Goal: Task Accomplishment & Management: Complete application form

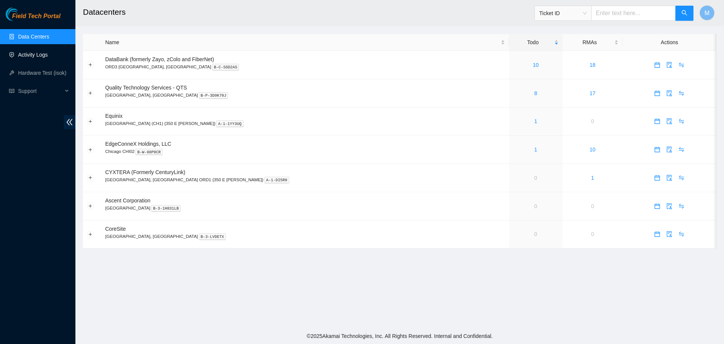
click at [26, 55] on link "Activity Logs" at bounding box center [33, 55] width 30 height 6
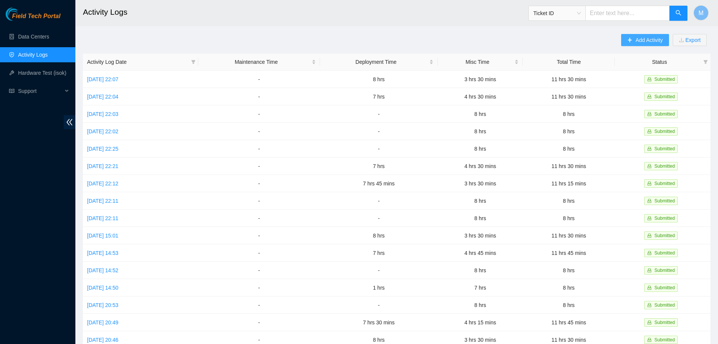
click at [638, 38] on span "Add Activity" at bounding box center [649, 40] width 27 height 8
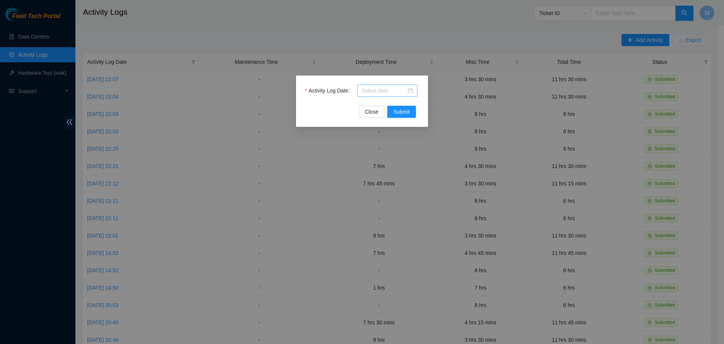
click at [414, 90] on div at bounding box center [387, 90] width 60 height 12
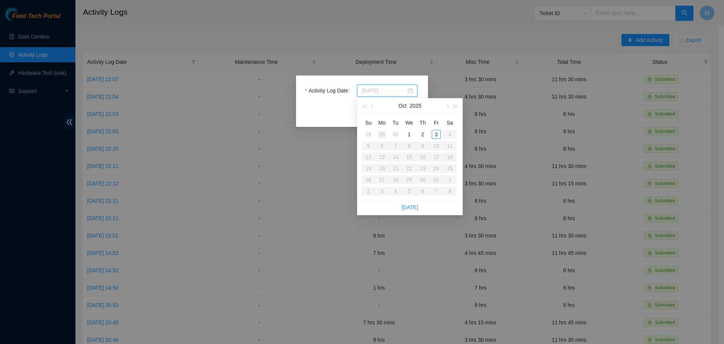
type input "[DATE]"
click at [382, 134] on div "29" at bounding box center [381, 134] width 9 height 9
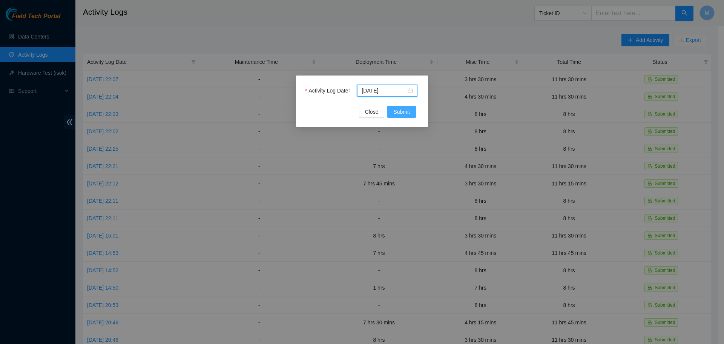
click at [398, 112] on span "Submit" at bounding box center [401, 111] width 17 height 8
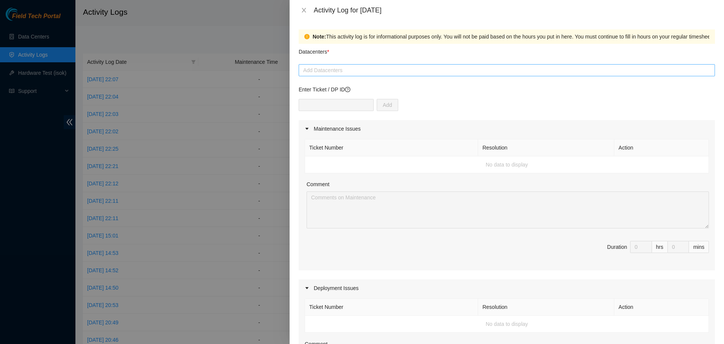
click at [436, 73] on div at bounding box center [507, 70] width 413 height 9
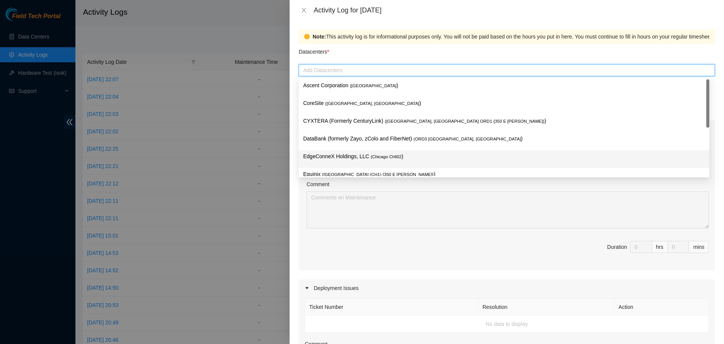
scroll to position [28, 0]
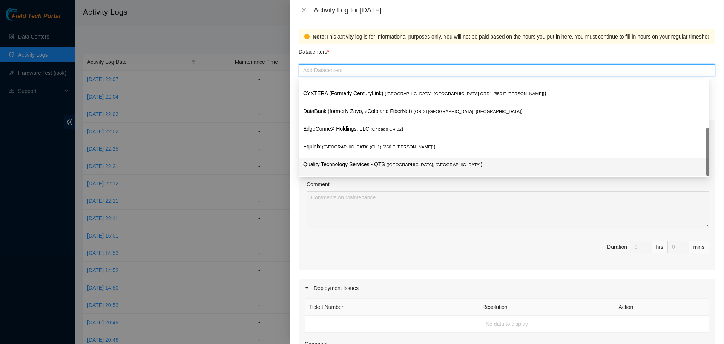
click at [343, 163] on p "Quality Technology Services - QTS ( [GEOGRAPHIC_DATA], [GEOGRAPHIC_DATA] )" at bounding box center [504, 164] width 402 height 9
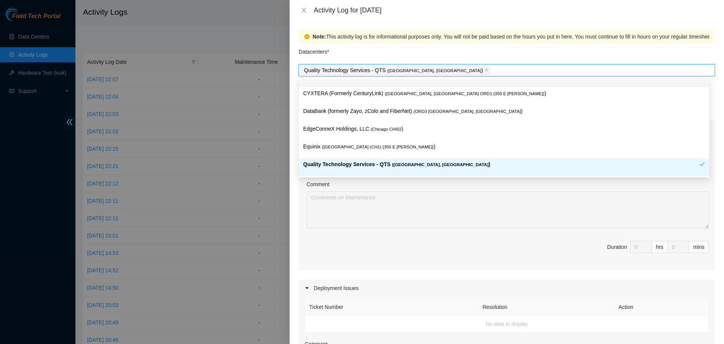
click at [470, 53] on div "Datacenters *" at bounding box center [507, 54] width 416 height 20
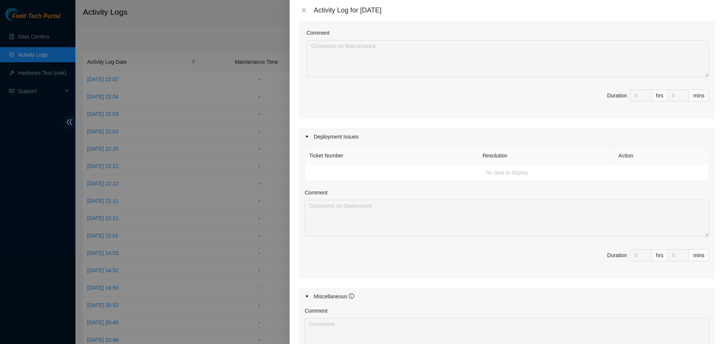
scroll to position [19, 0]
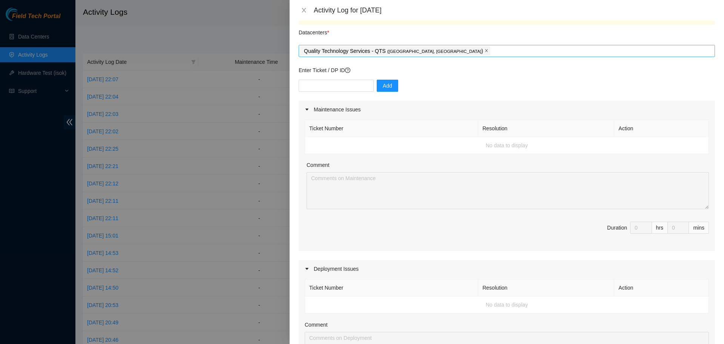
click at [485, 51] on icon "close" at bounding box center [487, 51] width 4 height 4
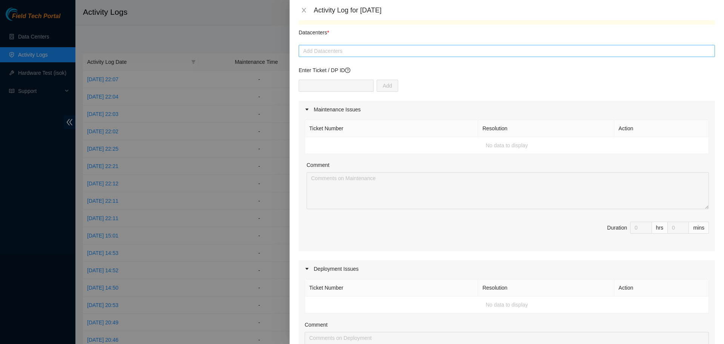
click at [417, 51] on div at bounding box center [507, 50] width 413 height 9
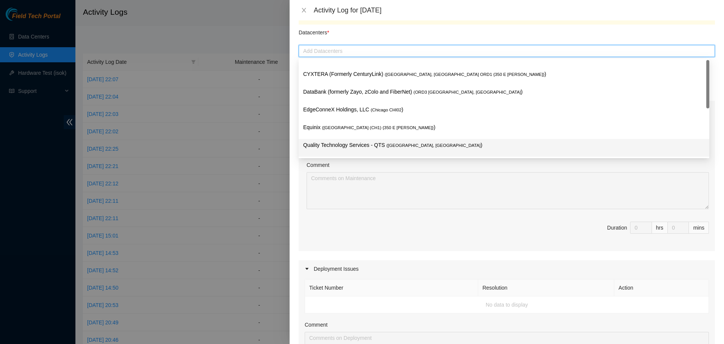
scroll to position [0, 0]
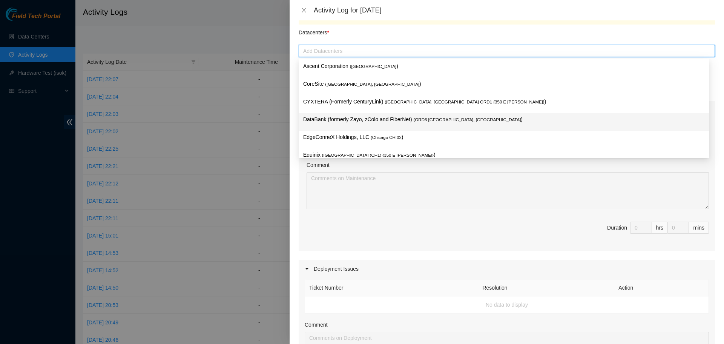
click at [345, 121] on p "DataBank (formerly Zayo, zColo and FiberNet) ( ORD3 [GEOGRAPHIC_DATA], [GEOGRAP…" at bounding box center [504, 119] width 402 height 9
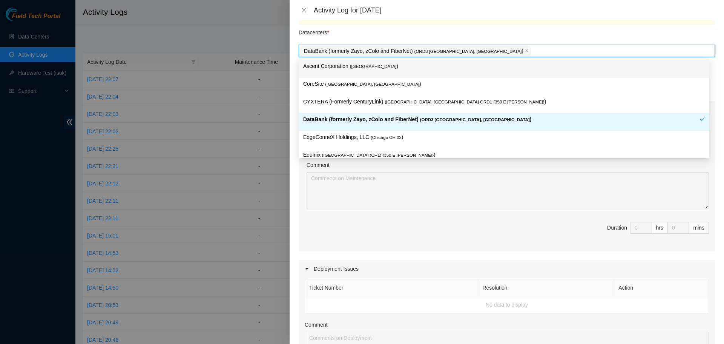
click at [515, 21] on div "Note: This activity log is for informational purposes only. You will not be pai…" at bounding box center [547, 17] width 469 height 8
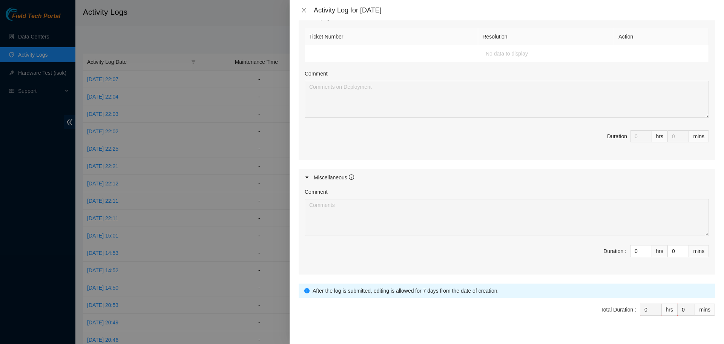
scroll to position [283, 0]
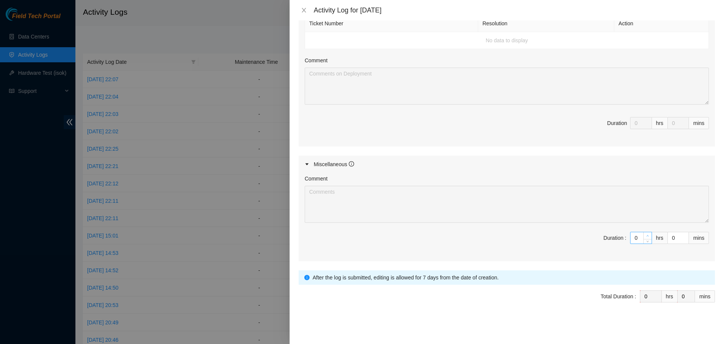
type input "1"
click at [646, 235] on icon "up" at bounding box center [647, 235] width 3 height 3
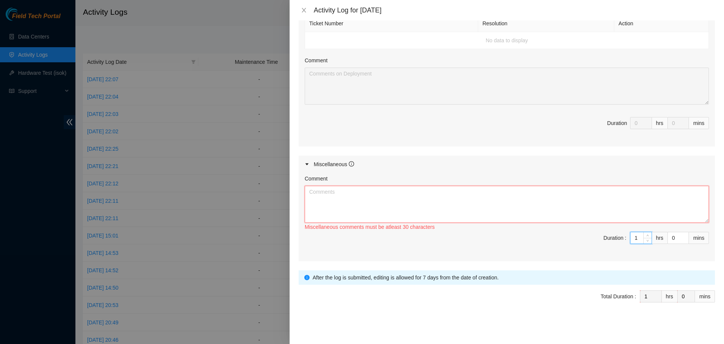
click at [518, 213] on textarea "Comment" at bounding box center [507, 204] width 404 height 37
paste textarea "Worked Remote from Home [DATE]. Spent the day monitoring chat rooms and emails …"
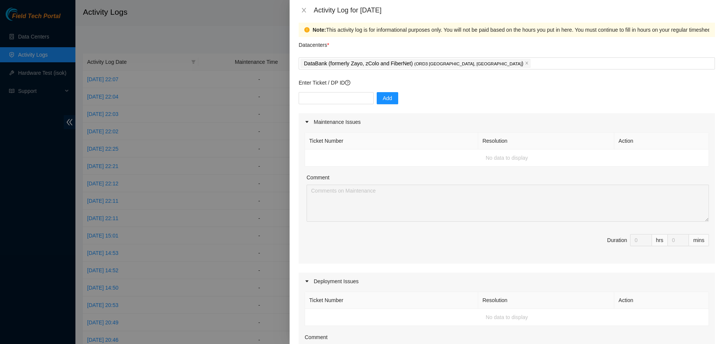
scroll to position [0, 0]
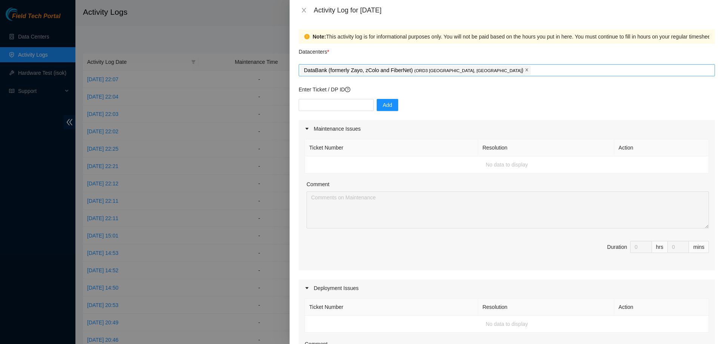
click at [525, 71] on icon "close" at bounding box center [527, 70] width 4 height 4
type textarea "Worked Remote from Home [DATE]. Spent the day monitoring chat rooms and emails …"
click at [460, 71] on div at bounding box center [507, 70] width 413 height 9
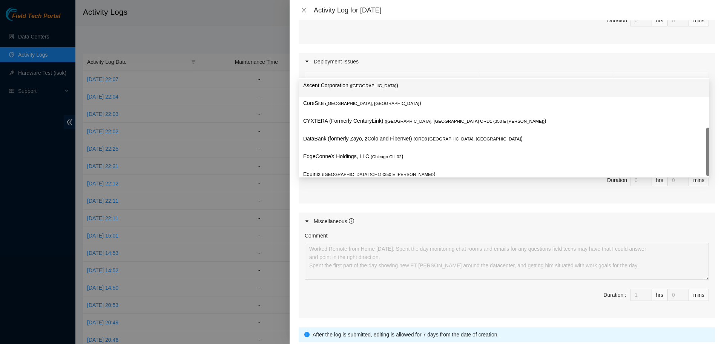
scroll to position [28, 0]
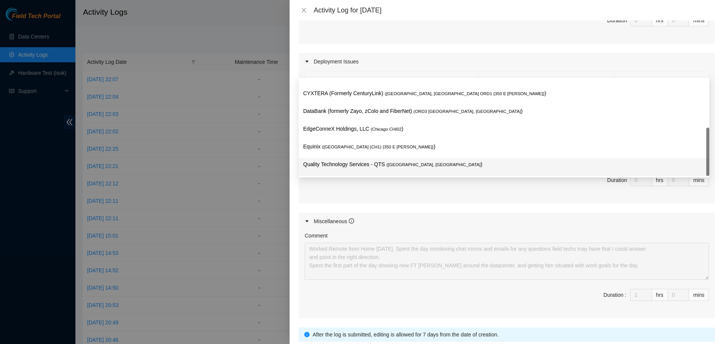
click at [355, 163] on p "Quality Technology Services - QTS ( [GEOGRAPHIC_DATA], [GEOGRAPHIC_DATA] )" at bounding box center [504, 164] width 402 height 9
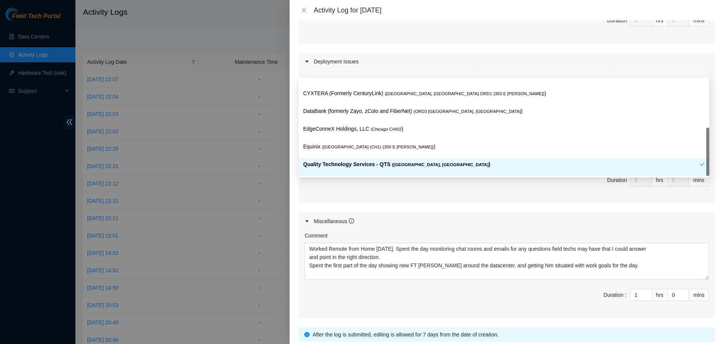
click at [371, 205] on div "Maintenance Issues Ticket Number Resolution Action No data to display Comment D…" at bounding box center [507, 106] width 416 height 424
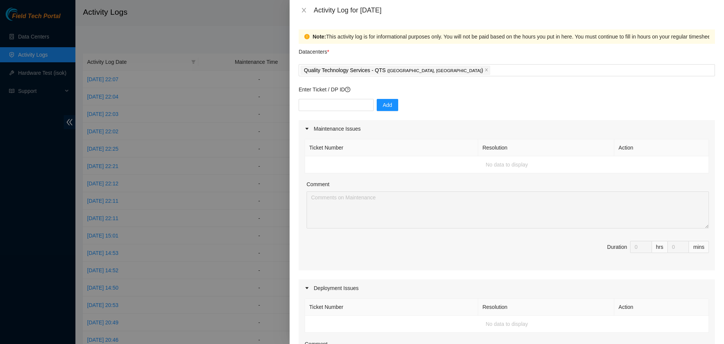
scroll to position [283, 0]
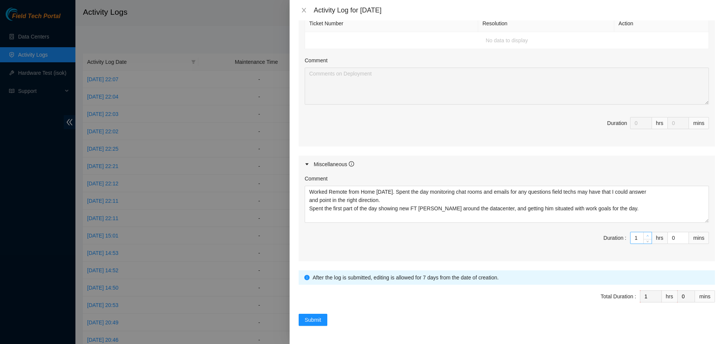
type input "2"
click at [647, 235] on icon "up" at bounding box center [648, 236] width 2 height 2
type input "3"
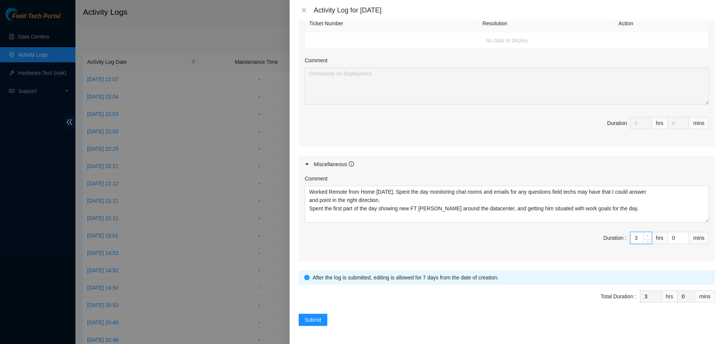
click at [647, 235] on icon "up" at bounding box center [648, 236] width 2 height 2
type input "4"
click at [647, 235] on icon "up" at bounding box center [648, 236] width 2 height 2
type input "5"
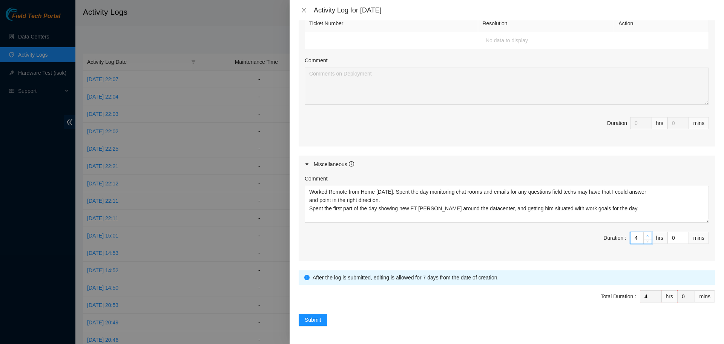
type input "5"
click at [647, 235] on icon "up" at bounding box center [648, 236] width 2 height 2
type input "6"
click at [647, 235] on icon "up" at bounding box center [648, 236] width 2 height 2
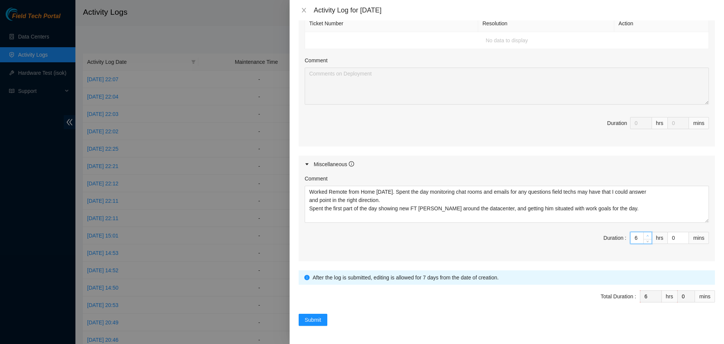
type input "7"
click at [647, 235] on icon "up" at bounding box center [648, 236] width 2 height 2
type input "8"
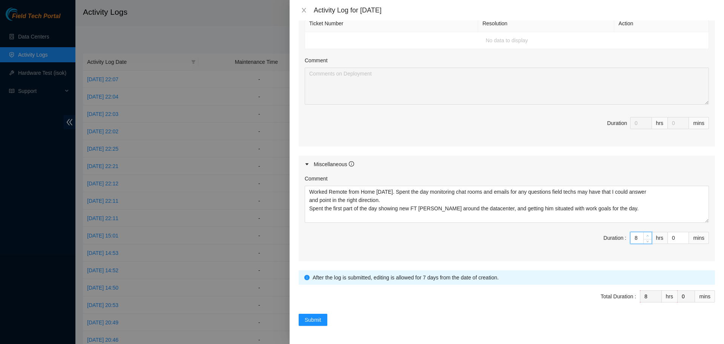
click at [647, 235] on icon "up" at bounding box center [648, 236] width 2 height 2
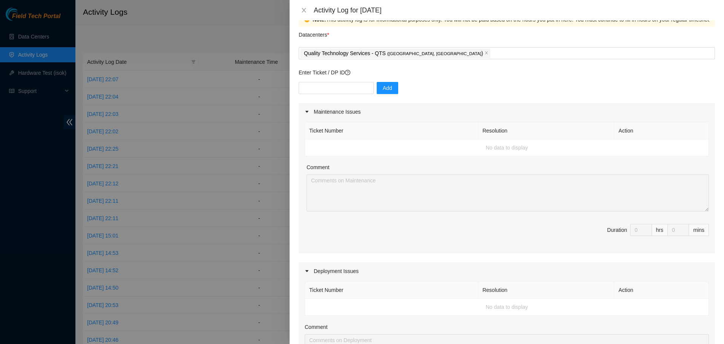
scroll to position [0, 0]
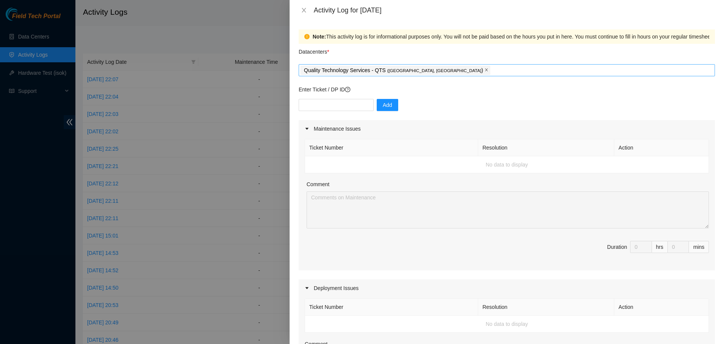
click at [485, 71] on icon "close" at bounding box center [487, 70] width 4 height 4
click at [415, 69] on div at bounding box center [507, 70] width 413 height 9
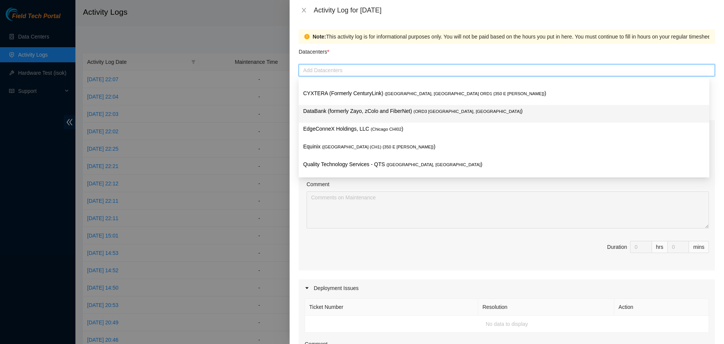
click at [374, 112] on p "DataBank (formerly Zayo, zColo and FiberNet) ( ORD3 [GEOGRAPHIC_DATA], [GEOGRAP…" at bounding box center [504, 111] width 402 height 9
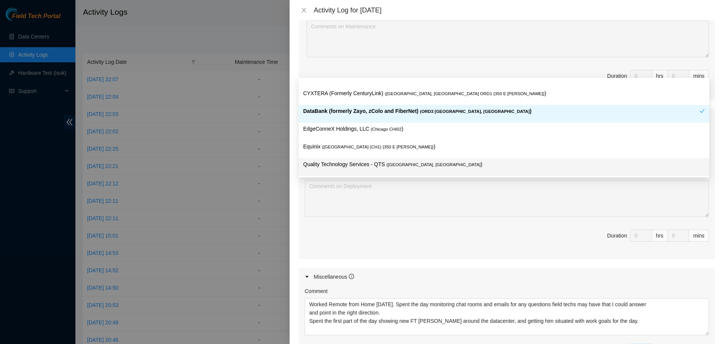
scroll to position [226, 0]
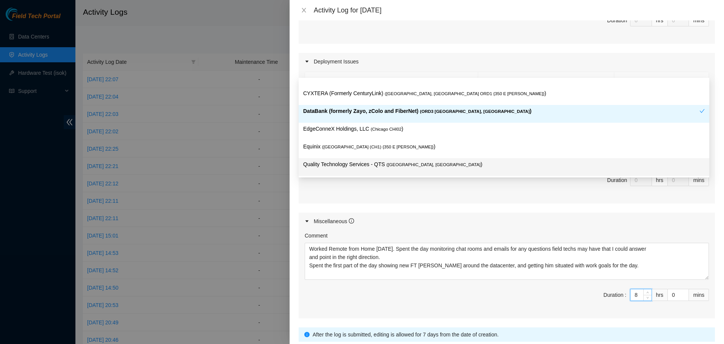
click at [399, 323] on form "Datacenters * DataBank (formerly Zayo, zColo and FiberNet) ( ORD3 [GEOGRAPHIC_D…" at bounding box center [507, 99] width 416 height 565
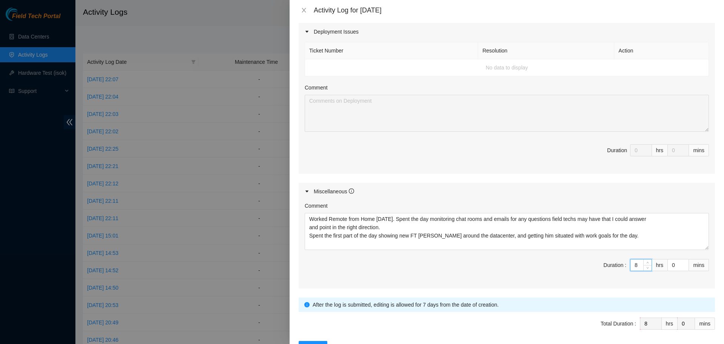
scroll to position [283, 0]
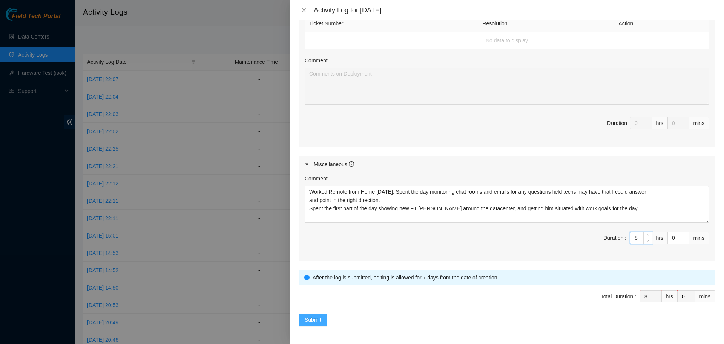
click at [318, 315] on span "Submit" at bounding box center [313, 319] width 17 height 8
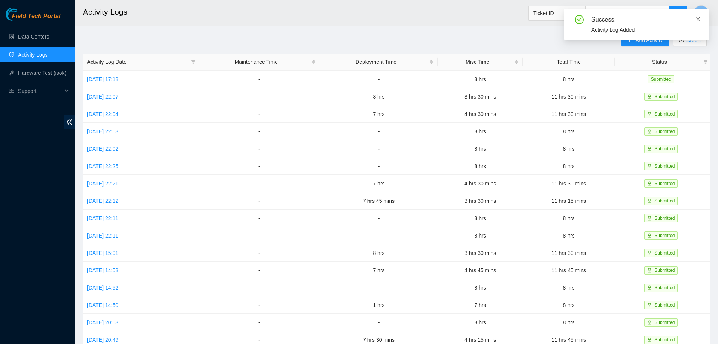
click at [697, 18] on icon "close" at bounding box center [698, 19] width 5 height 5
drag, startPoint x: 642, startPoint y: 37, endPoint x: 638, endPoint y: 41, distance: 5.6
click at [642, 37] on span "Add Activity" at bounding box center [649, 40] width 27 height 8
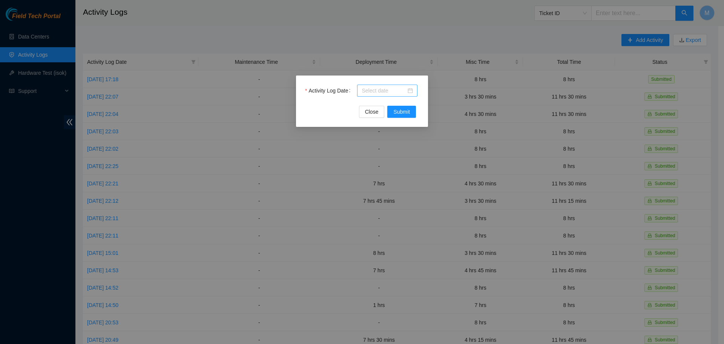
click at [412, 94] on div at bounding box center [387, 90] width 51 height 8
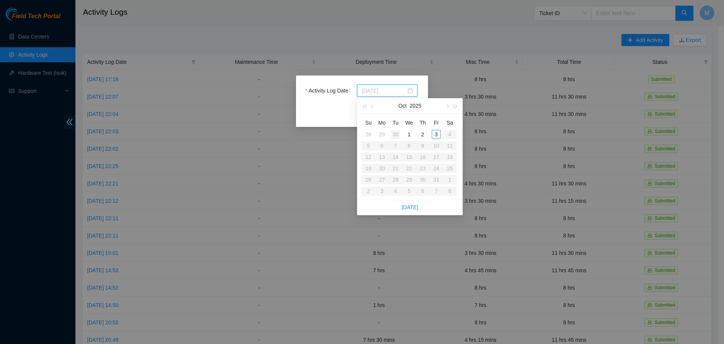
type input "[DATE]"
click at [396, 134] on div "30" at bounding box center [395, 134] width 9 height 9
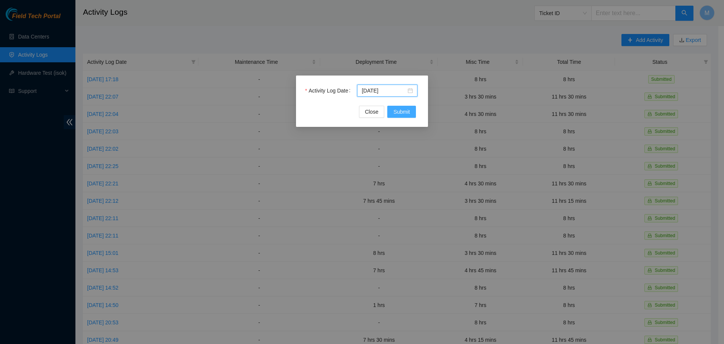
click at [397, 113] on span "Submit" at bounding box center [401, 111] width 17 height 8
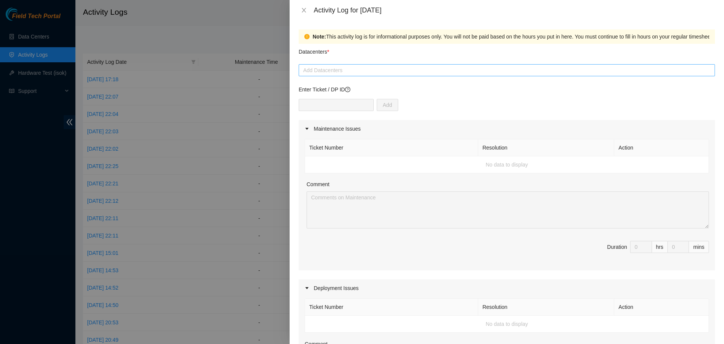
click at [394, 68] on div at bounding box center [507, 70] width 413 height 9
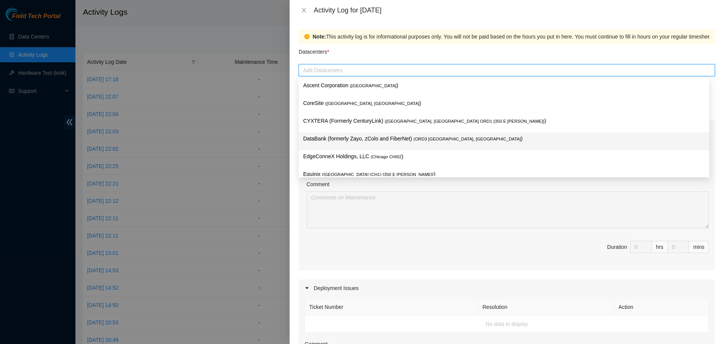
click at [360, 138] on p "DataBank (formerly Zayo, zColo and FiberNet) ( ORD3 [GEOGRAPHIC_DATA], [GEOGRAP…" at bounding box center [504, 138] width 402 height 9
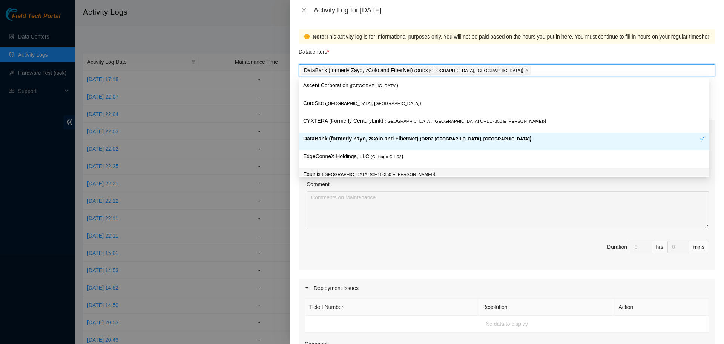
click at [392, 187] on div "Comment" at bounding box center [508, 185] width 402 height 11
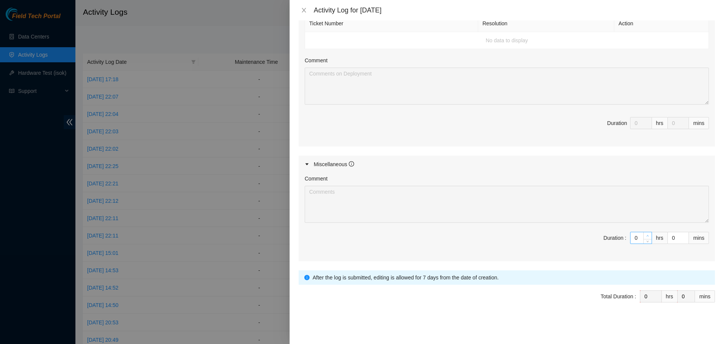
type input "1"
click at [646, 235] on icon "up" at bounding box center [647, 235] width 3 height 3
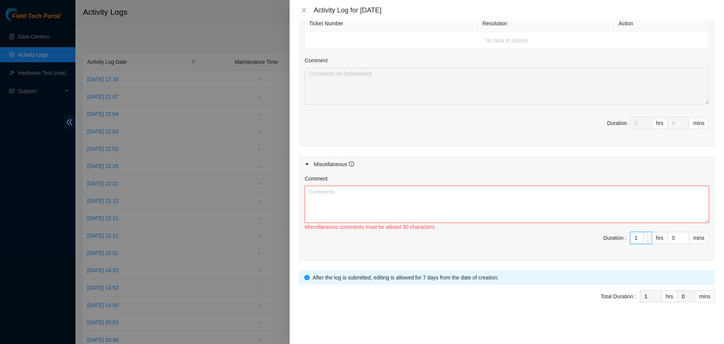
click at [530, 201] on textarea "Comment" at bounding box center [507, 204] width 404 height 37
paste textarea "Worked Remote from Home [DATE]. Spent the day monitoring chat rooms and emails …"
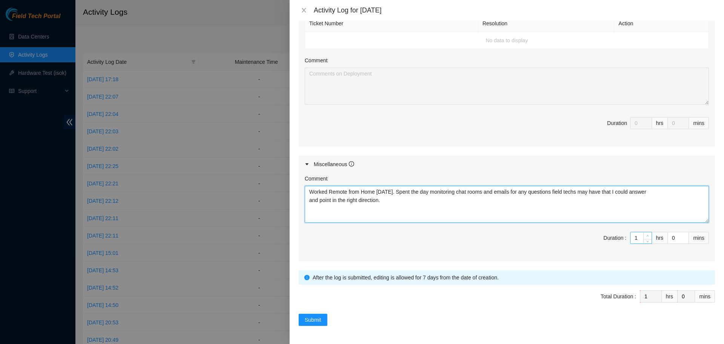
type textarea "Worked Remote from Home [DATE]. Spent the day monitoring chat rooms and emails …"
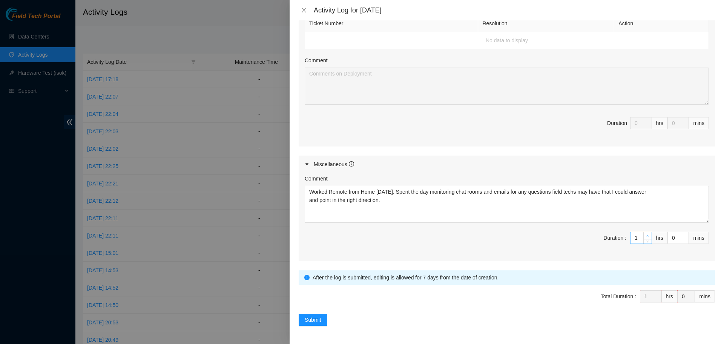
type input "2"
click at [646, 235] on icon "up" at bounding box center [647, 235] width 3 height 3
type input "3"
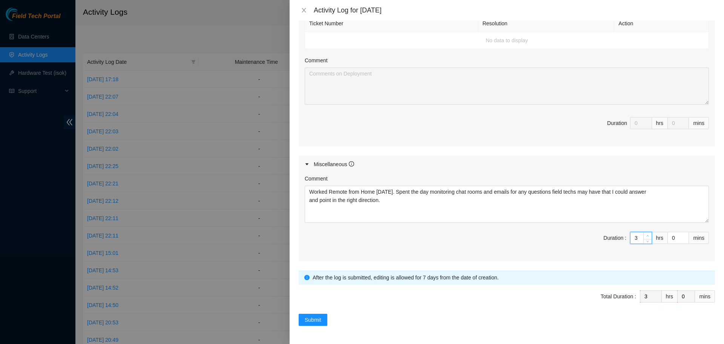
click at [646, 235] on icon "up" at bounding box center [647, 235] width 3 height 3
type input "4"
click at [646, 235] on icon "up" at bounding box center [647, 235] width 3 height 3
type input "5"
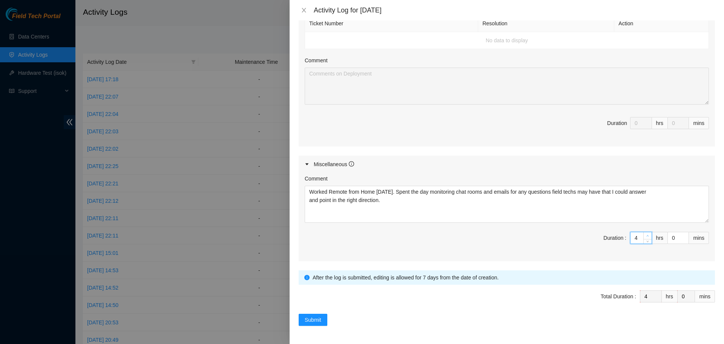
type input "5"
click at [646, 235] on icon "up" at bounding box center [647, 235] width 3 height 3
type input "6"
click at [646, 235] on icon "up" at bounding box center [647, 235] width 3 height 3
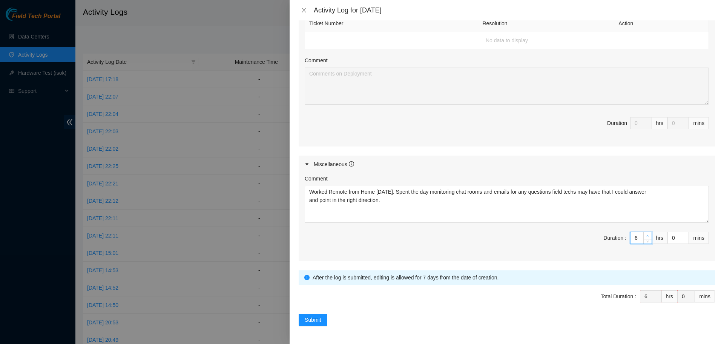
type input "7"
click at [646, 235] on icon "up" at bounding box center [647, 235] width 3 height 3
type input "8"
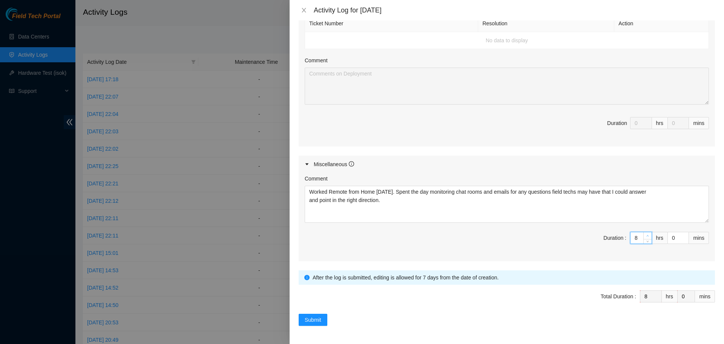
click at [646, 235] on icon "up" at bounding box center [647, 235] width 3 height 3
click at [313, 318] on span "Submit" at bounding box center [313, 319] width 17 height 8
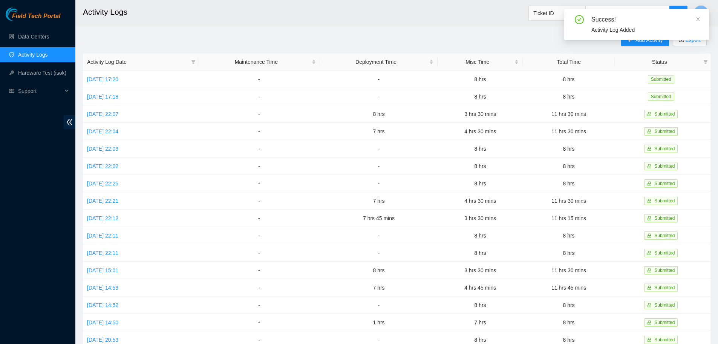
click at [701, 19] on div "Success! Activity Log Added" at bounding box center [637, 24] width 145 height 31
click at [697, 17] on icon "close" at bounding box center [699, 19] width 4 height 4
click at [578, 78] on td "8 hrs" at bounding box center [569, 79] width 92 height 17
click at [118, 78] on link "[DATE] 17:20" at bounding box center [102, 79] width 31 height 6
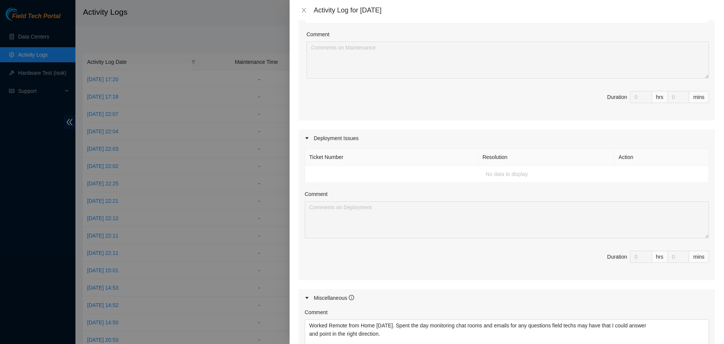
scroll to position [226, 0]
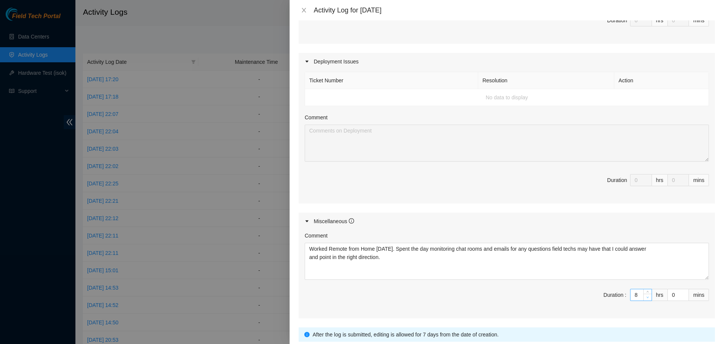
type input "7"
click at [646, 298] on icon "down" at bounding box center [647, 297] width 3 height 3
click at [669, 294] on input "0" at bounding box center [678, 294] width 21 height 11
type input "4"
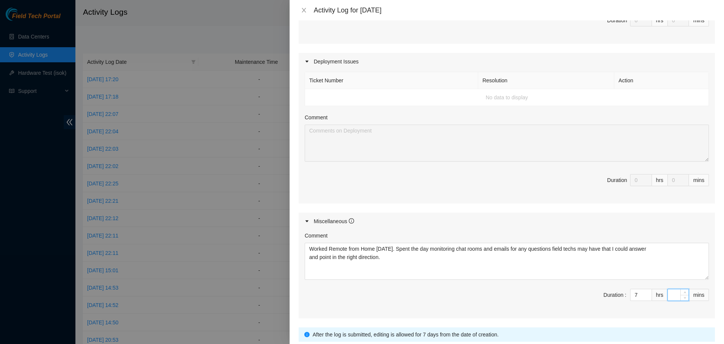
type input "4"
type input "45"
click at [454, 301] on span "Duration : 7 hrs 45 mins" at bounding box center [507, 298] width 404 height 21
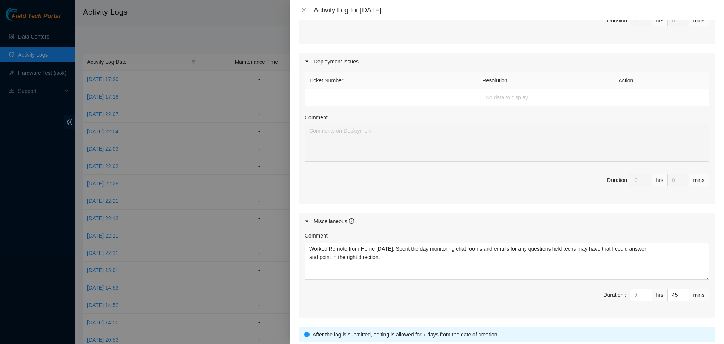
scroll to position [283, 0]
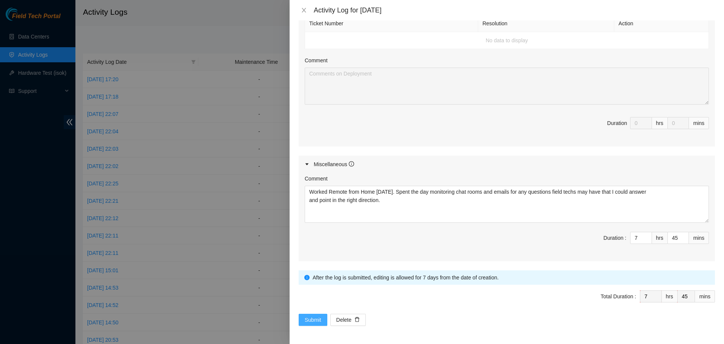
click at [311, 317] on span "Submit" at bounding box center [313, 319] width 17 height 8
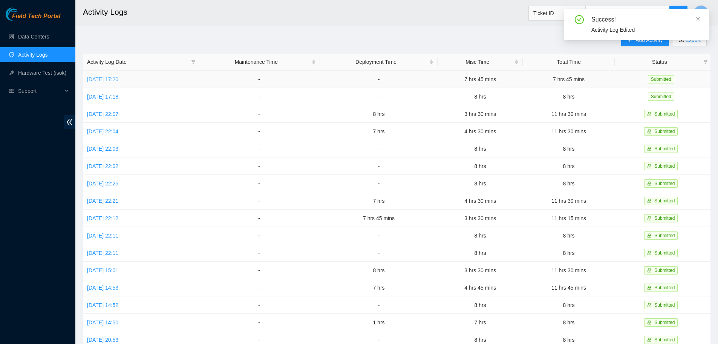
click at [118, 78] on link "[DATE] 17:20" at bounding box center [102, 79] width 31 height 6
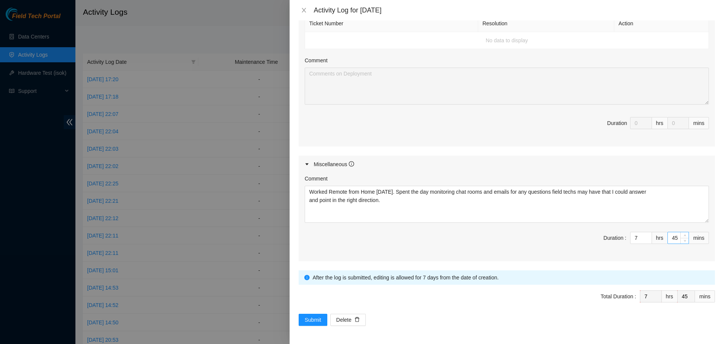
click at [673, 238] on input "45" at bounding box center [678, 237] width 21 height 11
type input "4"
type input "0"
type input "3"
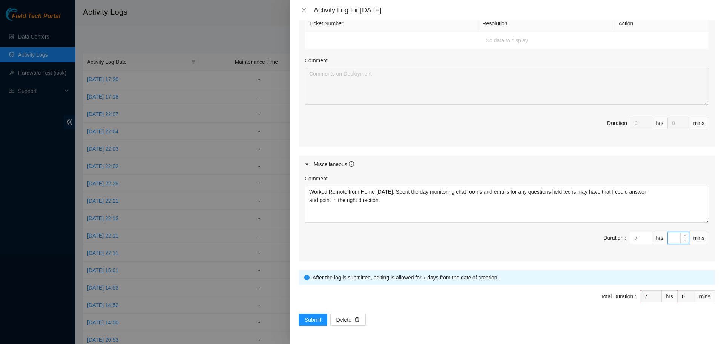
type input "3"
type input "30"
click at [321, 323] on span "Submit" at bounding box center [313, 319] width 17 height 8
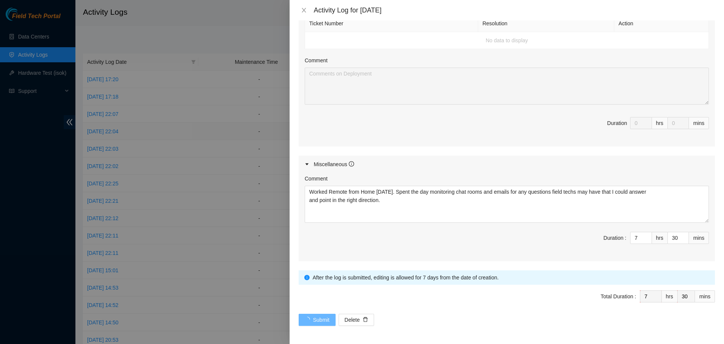
scroll to position [0, 0]
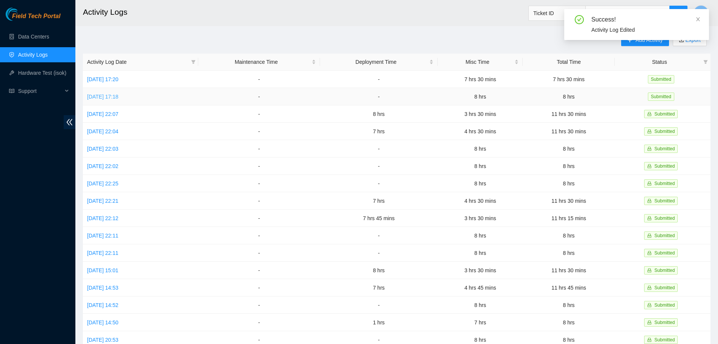
click at [118, 97] on link "[DATE] 17:18" at bounding box center [102, 97] width 31 height 6
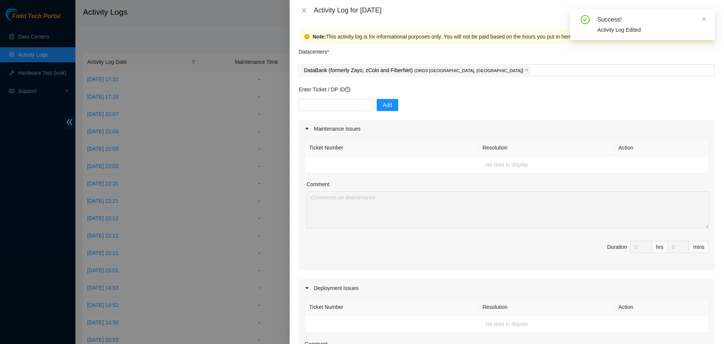
scroll to position [264, 0]
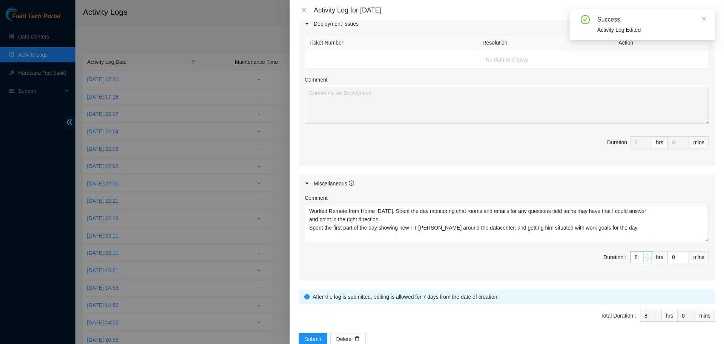
click at [633, 256] on input "8" at bounding box center [641, 256] width 21 height 11
type input "0"
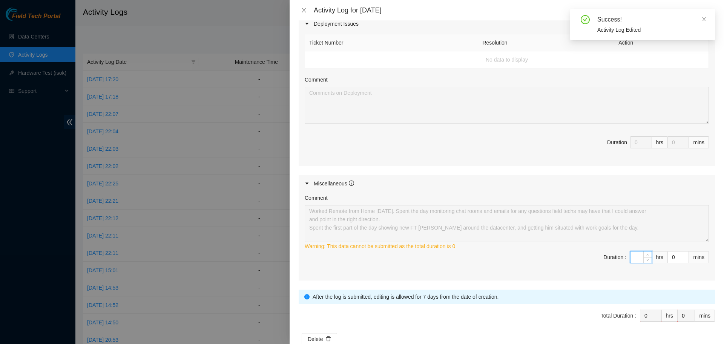
type input "7"
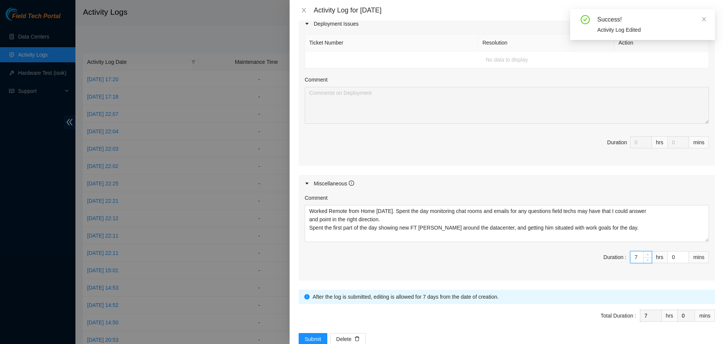
type input "7"
type input "4"
type input "45"
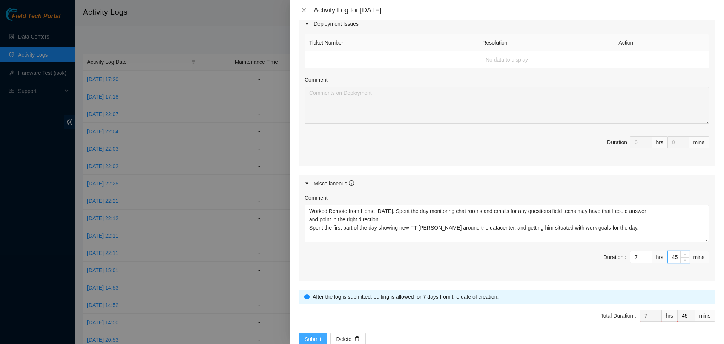
type input "45"
click at [321, 334] on button "Submit" at bounding box center [313, 339] width 29 height 12
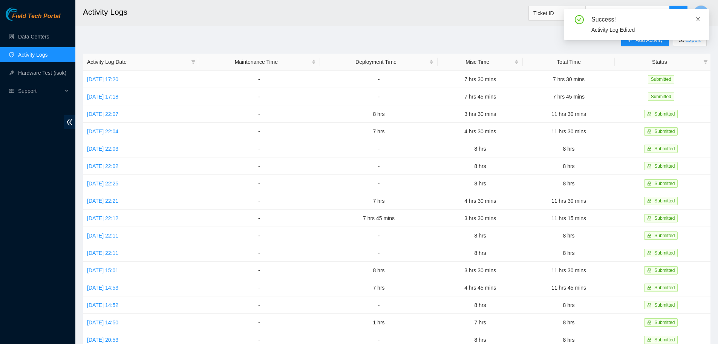
click at [699, 17] on icon "close" at bounding box center [698, 19] width 5 height 5
click at [635, 40] on button "Add Activity" at bounding box center [645, 40] width 48 height 12
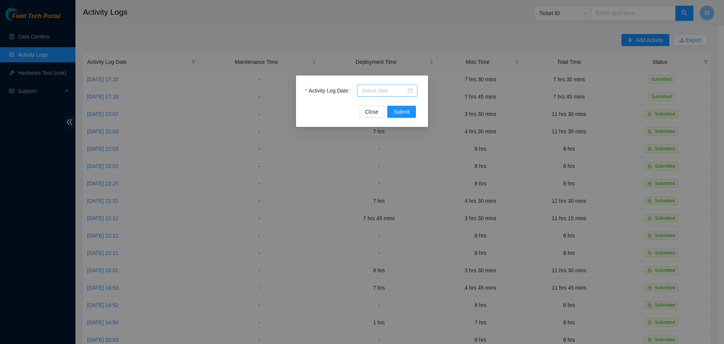
click at [412, 91] on div at bounding box center [387, 90] width 51 height 8
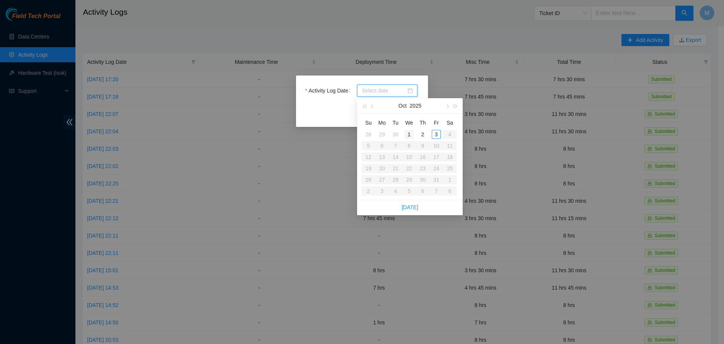
type input "[DATE]"
click at [411, 133] on div "1" at bounding box center [409, 134] width 9 height 9
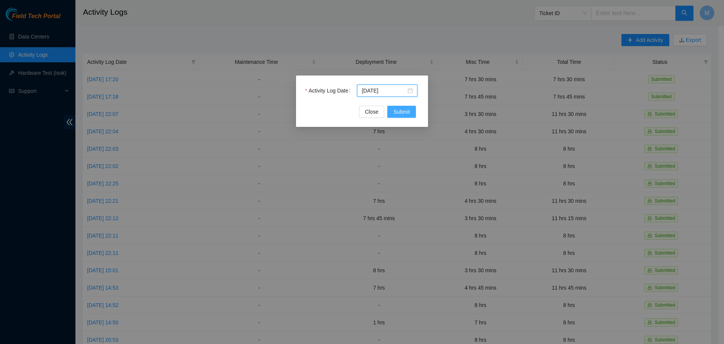
click at [397, 113] on span "Submit" at bounding box center [401, 111] width 17 height 8
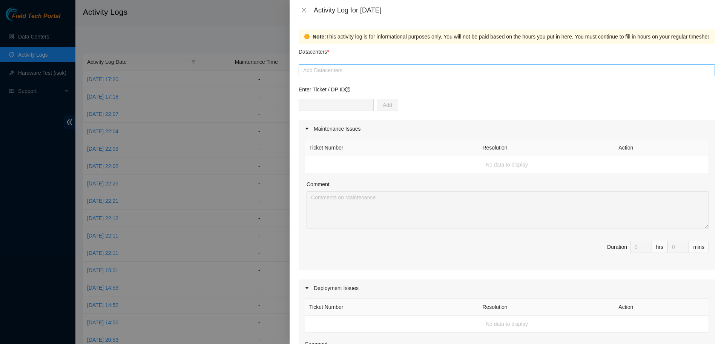
click at [372, 72] on div at bounding box center [507, 70] width 413 height 9
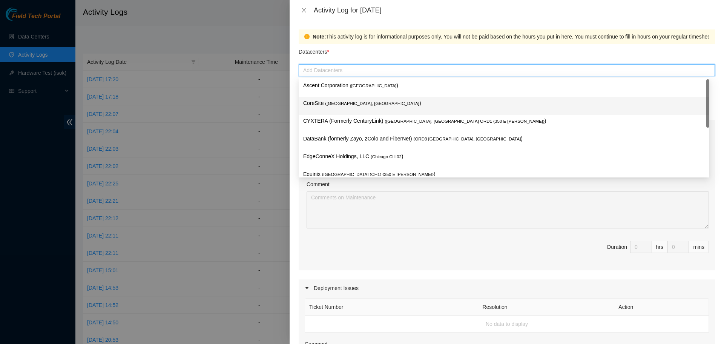
scroll to position [28, 0]
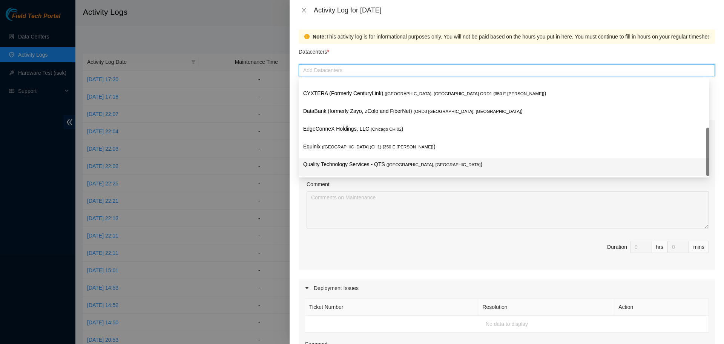
click at [345, 163] on p "Quality Technology Services - QTS ( [GEOGRAPHIC_DATA], [GEOGRAPHIC_DATA] )" at bounding box center [504, 164] width 402 height 9
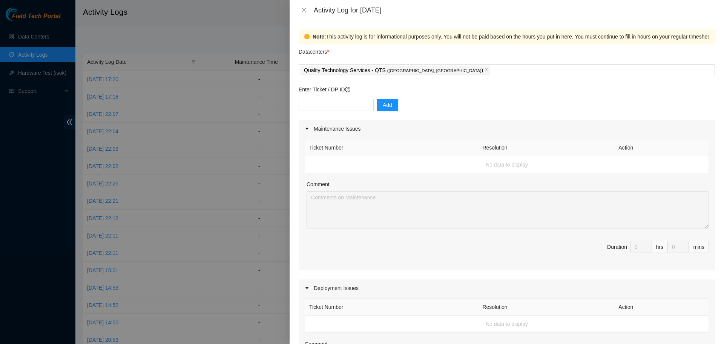
click at [297, 191] on div "Note: This activity log is for informational purposes only. You will not be pai…" at bounding box center [507, 181] width 434 height 323
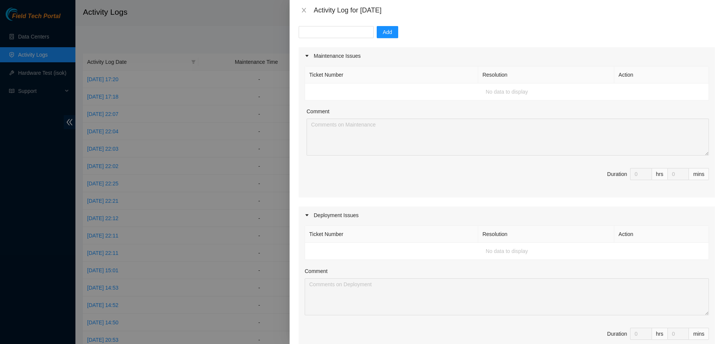
scroll to position [75, 0]
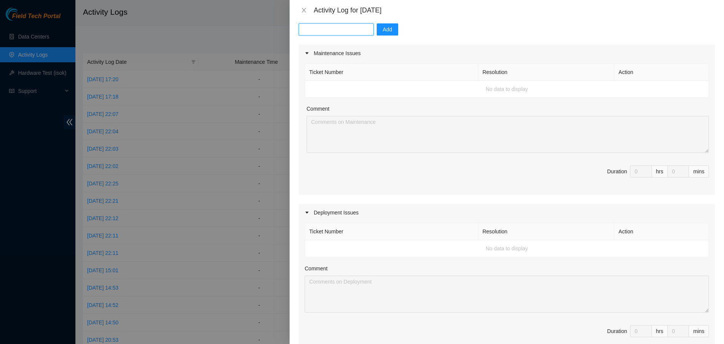
click at [332, 32] on input "text" at bounding box center [336, 29] width 75 height 12
paste input "DP81235"
type input "DP81235"
click at [383, 29] on span "Add" at bounding box center [387, 29] width 9 height 8
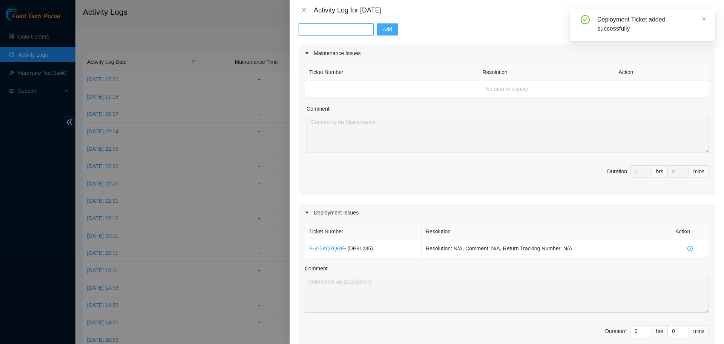
click at [338, 29] on input "text" at bounding box center [336, 29] width 75 height 12
paste input "DP81235"
drag, startPoint x: 327, startPoint y: 29, endPoint x: 296, endPoint y: 29, distance: 31.7
click at [296, 29] on div "Note: This activity log is for informational purposes only. You will not be pai…" at bounding box center [507, 181] width 434 height 323
paste input "45"
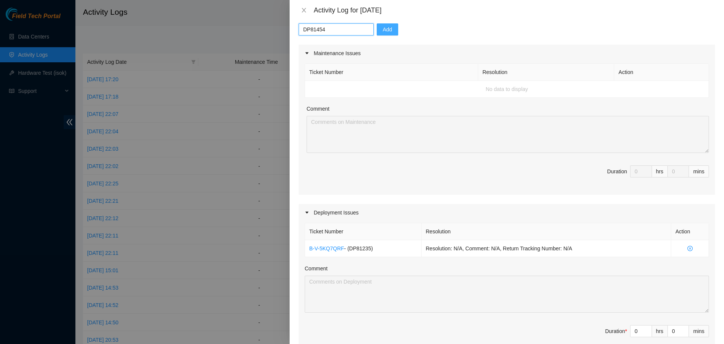
type input "DP81454"
click at [383, 32] on span "Add" at bounding box center [387, 29] width 9 height 8
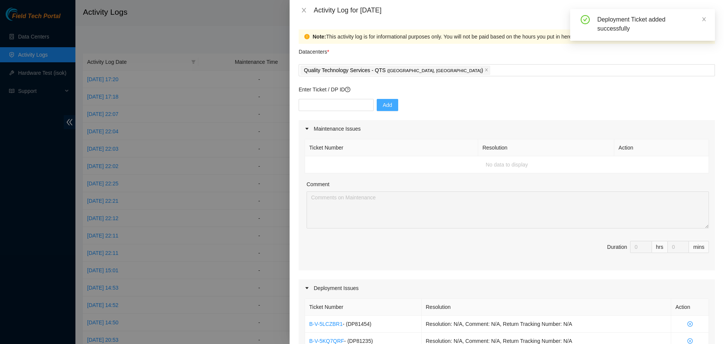
scroll to position [300, 0]
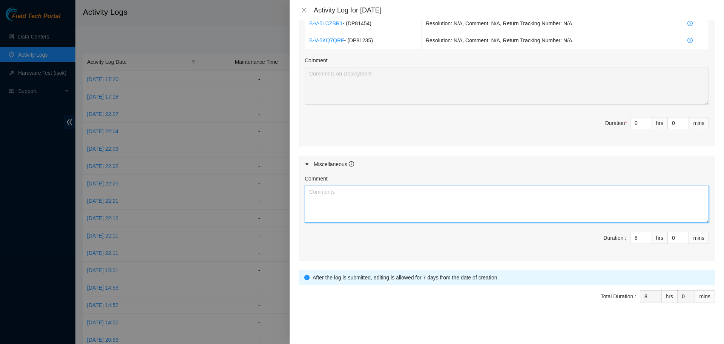
click at [390, 199] on textarea "Comment" at bounding box center [507, 204] width 404 height 37
paste textarea "Morning travel commute to QTS colo location in [GEOGRAPHIC_DATA] recorded - 8:3…"
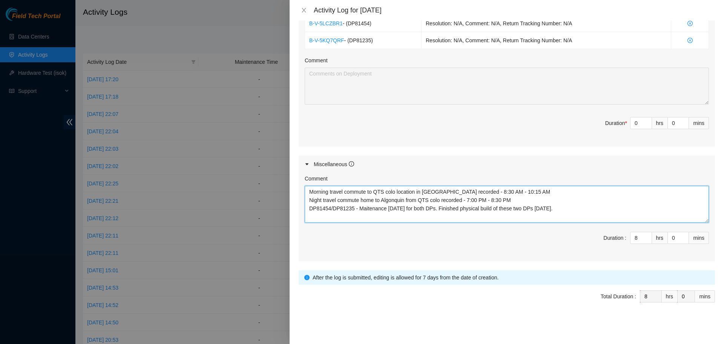
drag, startPoint x: 547, startPoint y: 209, endPoint x: 296, endPoint y: 210, distance: 250.8
click at [296, 210] on div "Note: This activity log is for informational purposes only. You will not be pai…" at bounding box center [507, 181] width 434 height 323
type textarea "Morning travel commute to QTS colo location in [GEOGRAPHIC_DATA] recorded - 8:3…"
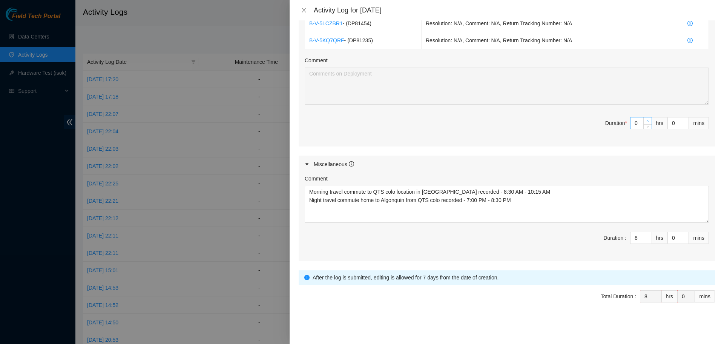
type input "1"
type input "9"
click at [643, 118] on span "Increase Value" at bounding box center [647, 120] width 8 height 7
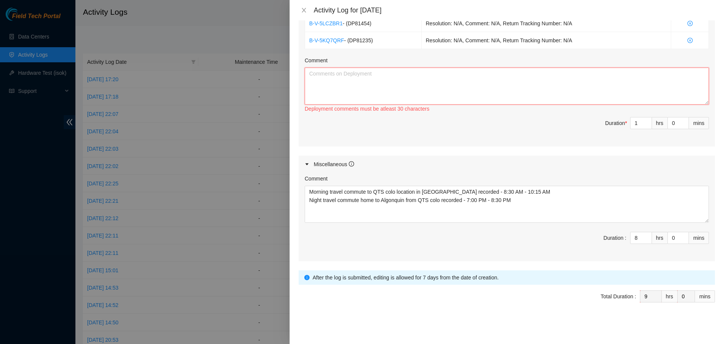
click at [487, 68] on textarea "Comment" at bounding box center [507, 86] width 404 height 37
paste textarea "DP81454/DP81235 - Maitenance [DATE] for both DPs. Finished physical build of th…"
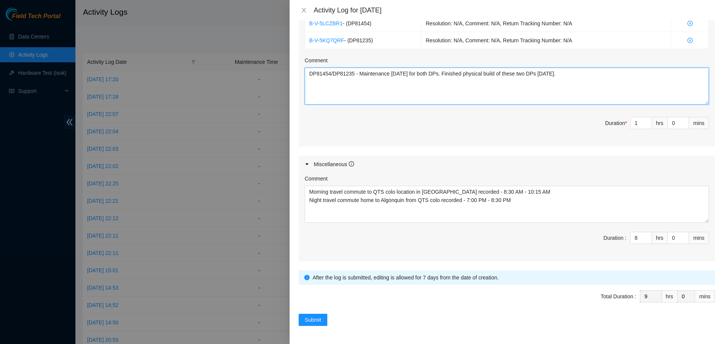
click at [556, 73] on textarea "DP81454/DP81235 - Maintenance [DATE] for both DPs. Finished physical build of t…" at bounding box center [507, 86] width 404 height 37
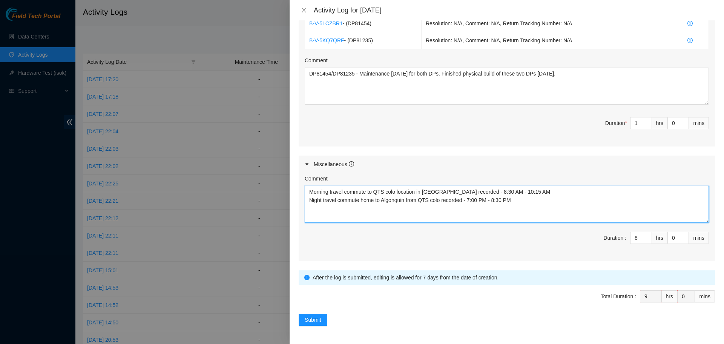
click at [526, 199] on textarea "Morning travel commute to QTS colo location in [GEOGRAPHIC_DATA] recorded - 8:3…" at bounding box center [507, 204] width 404 height 37
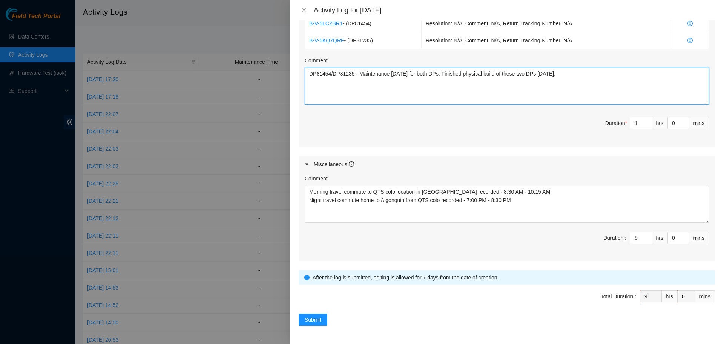
click at [577, 74] on textarea "DP81454/DP81235 - Maintenance [DATE] for both DPs. Finished physical build of t…" at bounding box center [507, 86] width 404 height 37
click at [566, 120] on span "Duration * 1 hrs 0 mins" at bounding box center [507, 127] width 404 height 21
click at [605, 73] on textarea "DP81454/DP81235 - Maintenance [DATE] for both DPs. Finished physical build of t…" at bounding box center [507, 86] width 404 height 37
type textarea "DP81454/DP81235 - Maintenance [DATE] for both DPs. Finished physical build of t…"
type input "2"
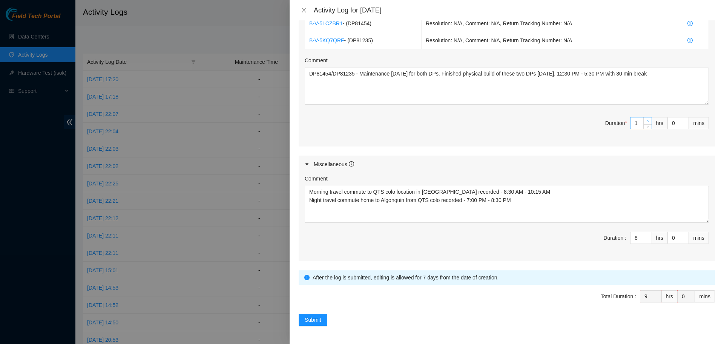
type input "10"
click at [646, 120] on span "up" at bounding box center [648, 121] width 5 height 5
type input "3"
type input "11"
click at [646, 120] on span "up" at bounding box center [648, 121] width 5 height 5
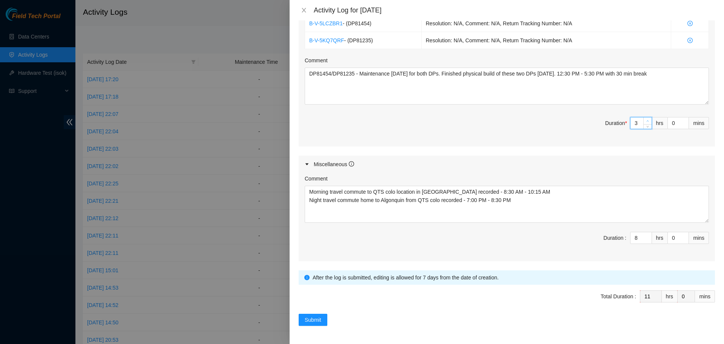
type input "4"
type input "12"
click at [646, 120] on span "up" at bounding box center [648, 121] width 5 height 5
click at [670, 121] on input "0" at bounding box center [678, 122] width 21 height 11
type input "3"
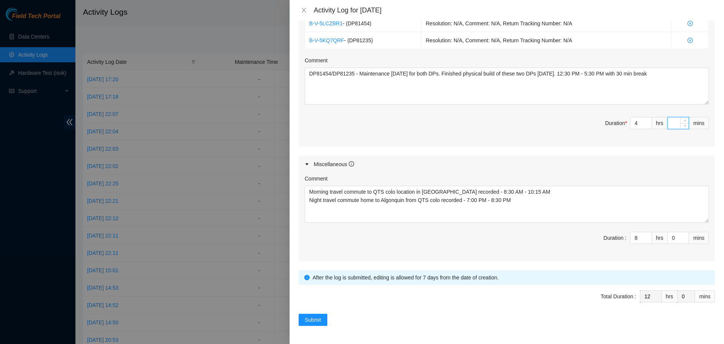
type input "3"
type input "30"
click at [516, 134] on span "Duration * 4 hrs 30 mins" at bounding box center [507, 127] width 404 height 21
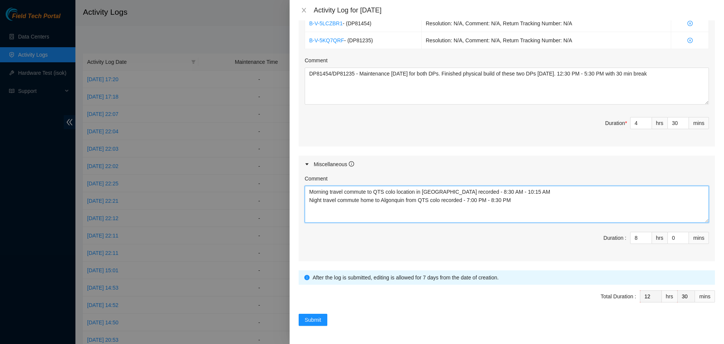
click at [407, 208] on textarea "Morning travel commute to QTS colo location in [GEOGRAPHIC_DATA] recorded - 8:3…" at bounding box center [507, 204] width 404 height 37
click at [496, 214] on textarea "Morning travel commute to QTS colo location in [GEOGRAPHIC_DATA] recorded - 8:3…" at bounding box center [507, 204] width 404 height 37
click at [512, 209] on textarea "Morning travel commute to QTS colo location in [GEOGRAPHIC_DATA] recorded - 8:3…" at bounding box center [507, 204] width 404 height 37
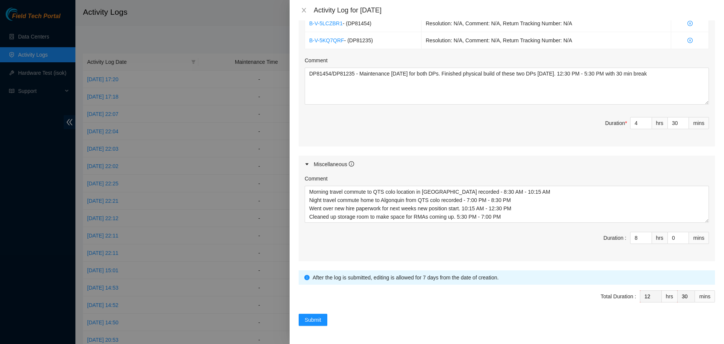
click at [509, 233] on span "Duration : 8 hrs 0 mins" at bounding box center [507, 242] width 404 height 21
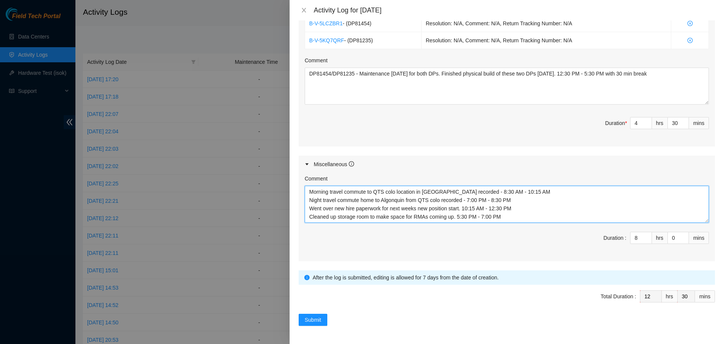
click at [561, 193] on textarea "Morning travel commute to QTS colo location in [GEOGRAPHIC_DATA] recorded - 8:3…" at bounding box center [507, 204] width 404 height 37
click at [523, 210] on textarea "Morning travel commute to QTS colo location in [GEOGRAPHIC_DATA] recorded - 8:3…" at bounding box center [507, 204] width 404 height 37
click at [530, 207] on textarea "Morning travel commute to QTS colo location in [GEOGRAPHIC_DATA] recorded - 8:3…" at bounding box center [507, 204] width 404 height 37
type textarea "Morning travel commute to QTS colo location in [GEOGRAPHIC_DATA] recorded - 8:3…"
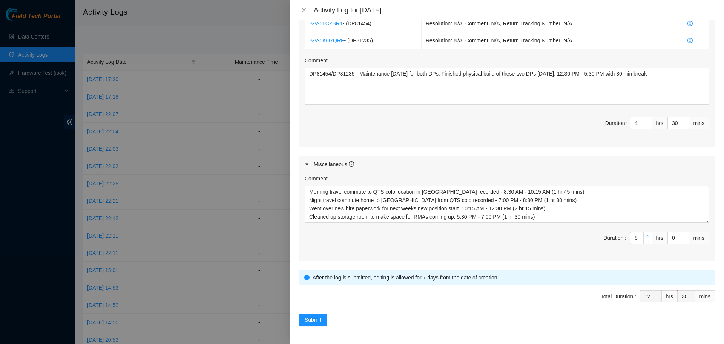
type input "9"
type input "13"
click at [646, 235] on icon "up" at bounding box center [647, 235] width 3 height 3
type input "10"
type input "14"
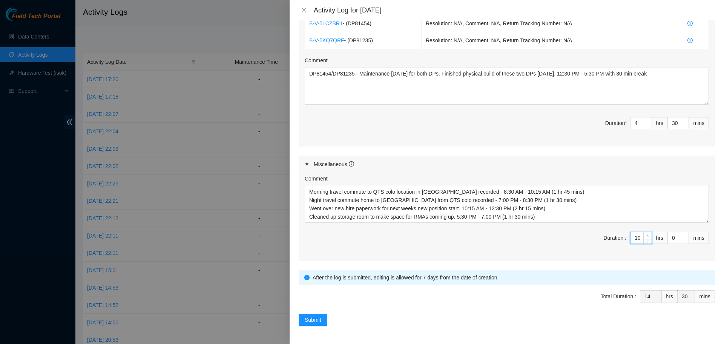
click at [646, 235] on icon "up" at bounding box center [647, 235] width 3 height 3
type input "9"
type input "13"
click at [646, 239] on icon "down" at bounding box center [647, 240] width 3 height 3
type input "8"
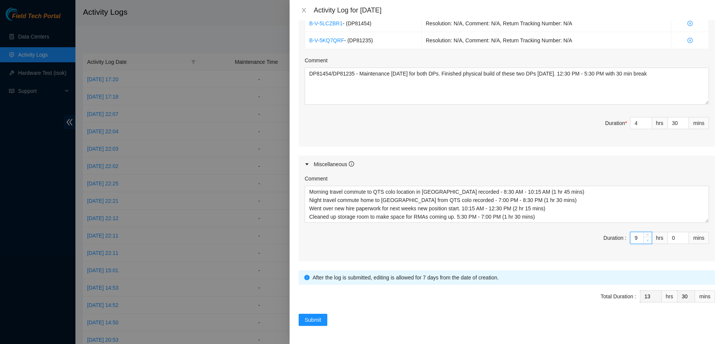
type input "12"
click at [646, 239] on icon "down" at bounding box center [647, 240] width 3 height 3
type input "7"
type input "11"
click at [646, 239] on icon "down" at bounding box center [647, 240] width 3 height 3
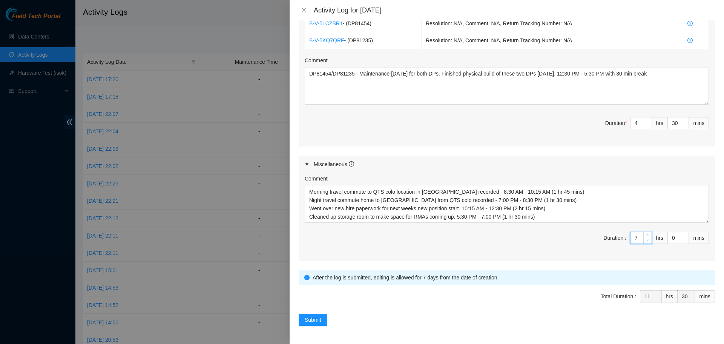
type input "6"
type input "10"
click at [646, 239] on icon "down" at bounding box center [647, 240] width 3 height 3
type input "5"
type input "9"
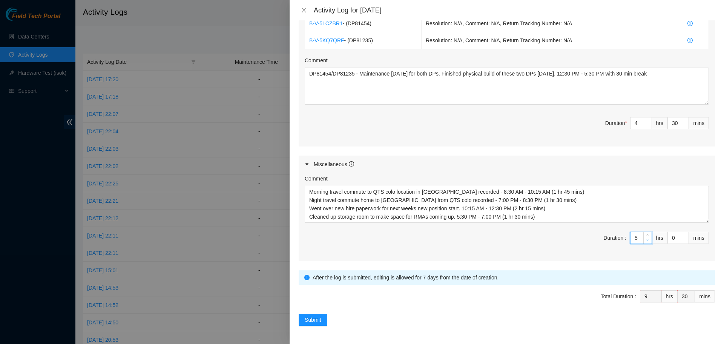
click at [646, 239] on icon "down" at bounding box center [647, 240] width 3 height 3
type input "6"
type input "10"
click at [646, 233] on span "up" at bounding box center [648, 235] width 5 height 5
type input "7"
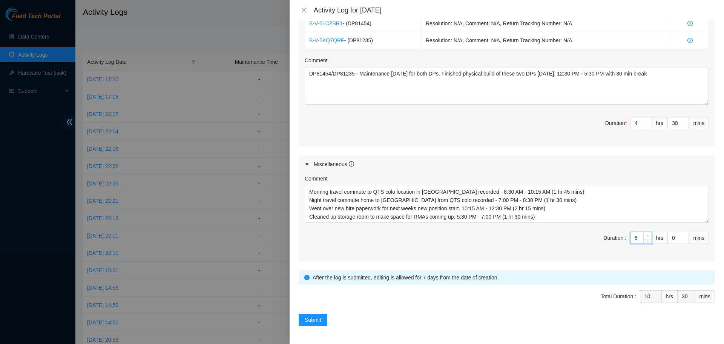
type input "11"
click at [643, 233] on span "Increase Value" at bounding box center [647, 235] width 8 height 7
click at [574, 262] on form "Datacenters * Quality Technology Services - QTS ( [GEOGRAPHIC_DATA], [GEOGRAPHI…" at bounding box center [507, 35] width 416 height 582
click at [571, 150] on div "Maintenance Issues Ticket Number Resolution Action No data to display Comment D…" at bounding box center [507, 40] width 416 height 441
click at [315, 319] on span "Submit" at bounding box center [313, 319] width 17 height 8
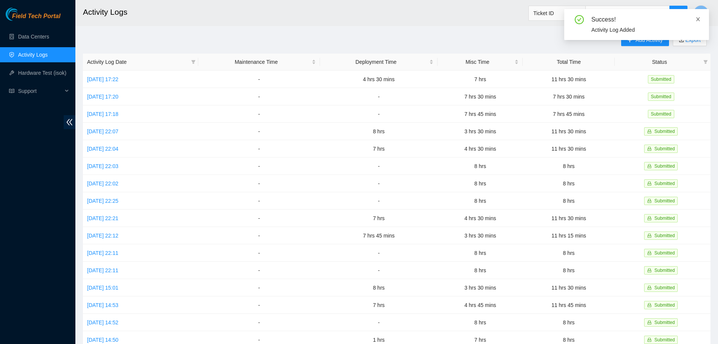
click at [700, 19] on icon "close" at bounding box center [698, 19] width 5 height 5
click at [118, 77] on link "[DATE] 17:22" at bounding box center [102, 79] width 31 height 6
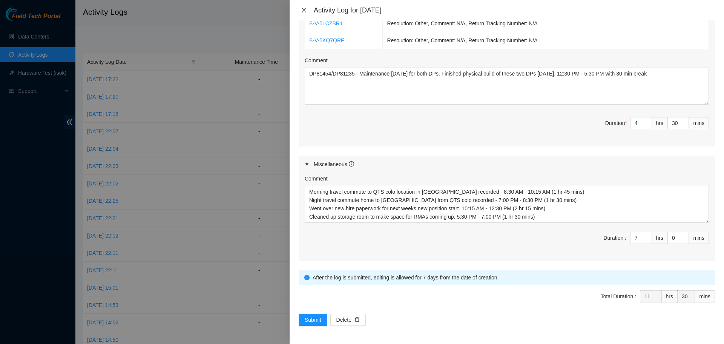
click at [304, 10] on icon "close" at bounding box center [304, 10] width 4 height 5
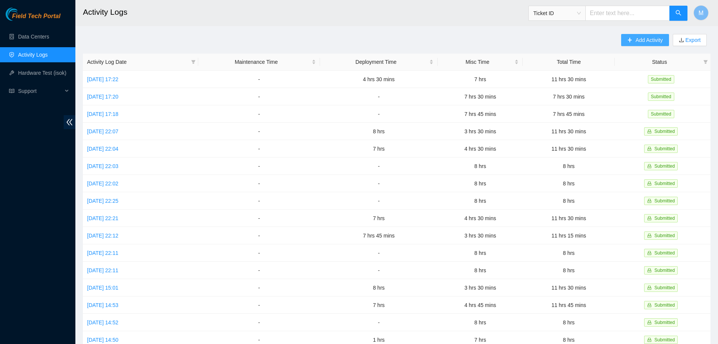
click at [634, 42] on button "Add Activity" at bounding box center [645, 40] width 48 height 12
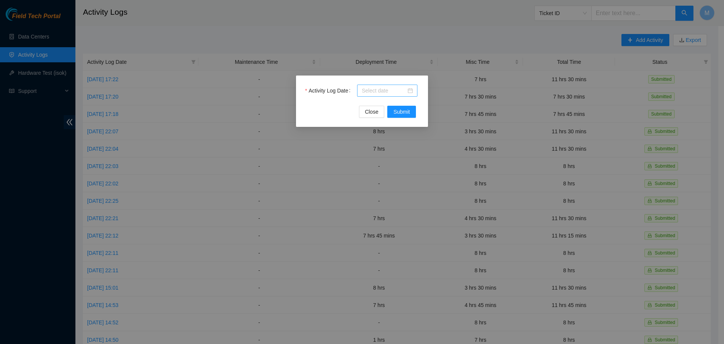
click at [411, 93] on div at bounding box center [387, 90] width 51 height 8
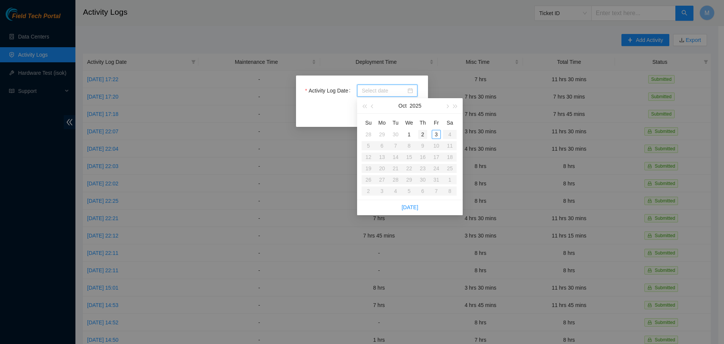
type input "[DATE]"
click at [423, 133] on div "2" at bounding box center [422, 134] width 9 height 9
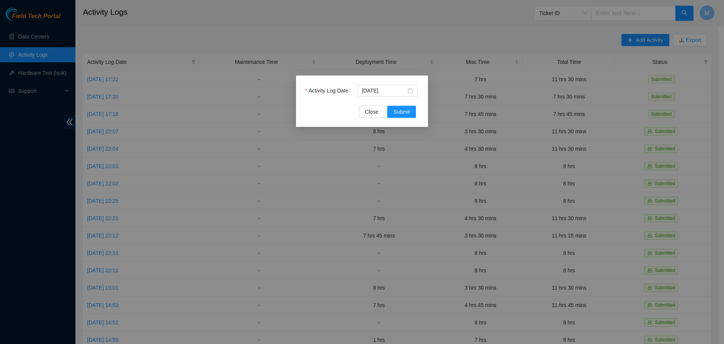
click at [392, 118] on div "Activity Log Date [DATE] Close Submit" at bounding box center [362, 100] width 132 height 51
click at [393, 115] on button "Submit" at bounding box center [401, 112] width 29 height 12
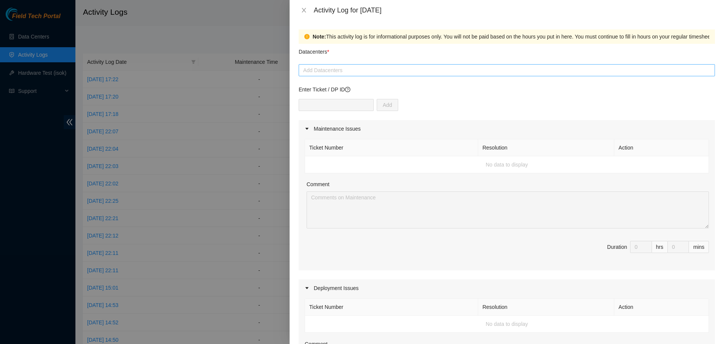
click at [402, 69] on div at bounding box center [507, 70] width 413 height 9
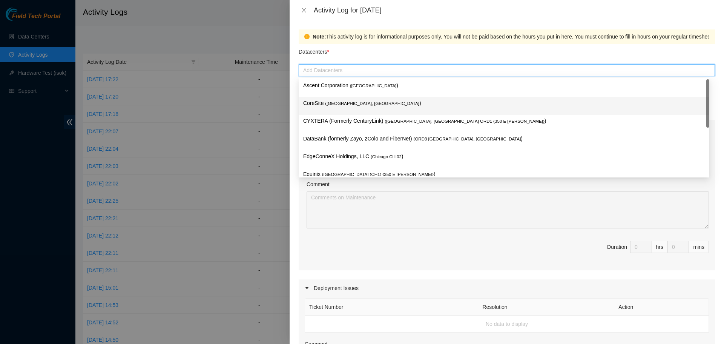
scroll to position [28, 0]
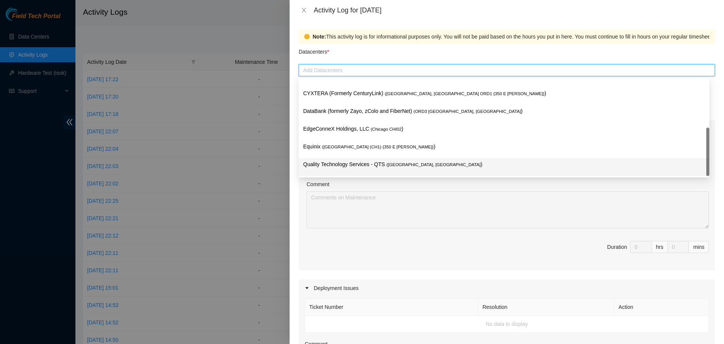
click at [341, 162] on p "Quality Technology Services - QTS ( [GEOGRAPHIC_DATA], [GEOGRAPHIC_DATA] )" at bounding box center [504, 164] width 402 height 9
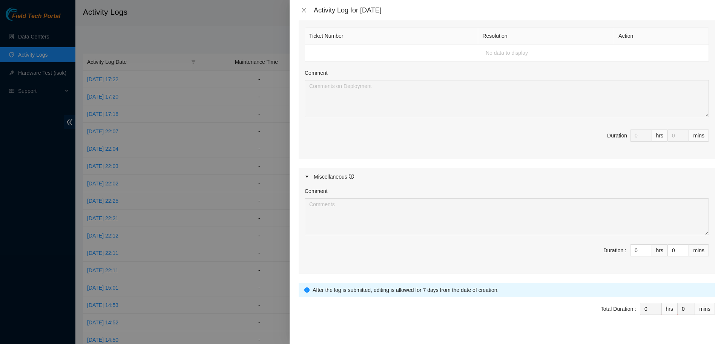
scroll to position [283, 0]
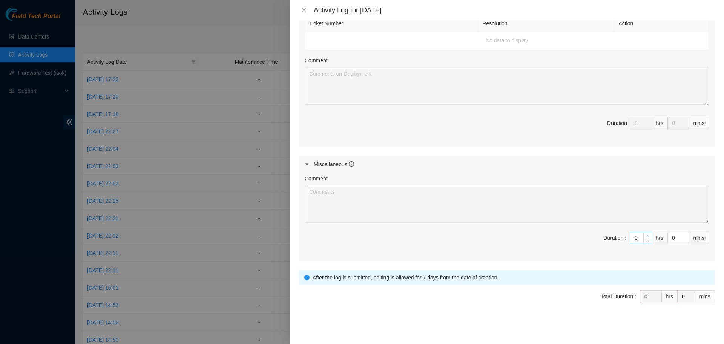
type input "1"
click at [643, 233] on span "Increase Value" at bounding box center [647, 235] width 8 height 7
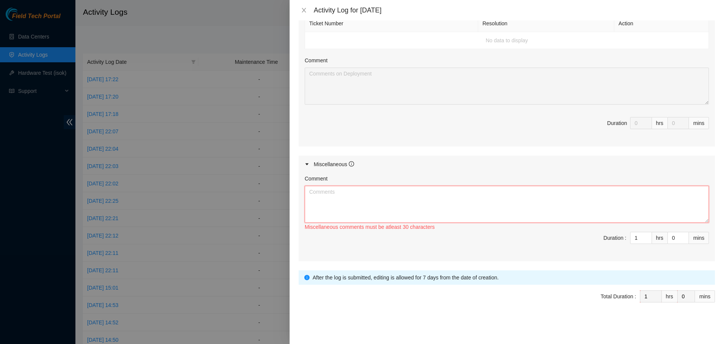
click at [534, 203] on textarea "Comment" at bounding box center [507, 204] width 404 height 37
paste textarea "DP81454/DP81235 - Helped [PERSON_NAME] with asset updating and ISOK/Region asks…"
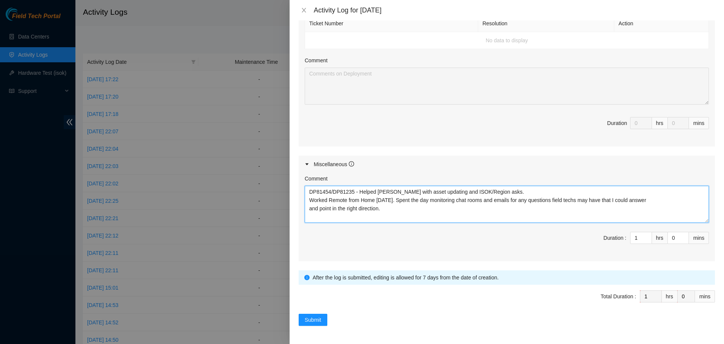
drag, startPoint x: 331, startPoint y: 192, endPoint x: 308, endPoint y: 192, distance: 22.3
click at [308, 192] on textarea "DP81454/DP81235 - Helped [PERSON_NAME] with asset updating and ISOK/Region asks…" at bounding box center [507, 204] width 404 height 37
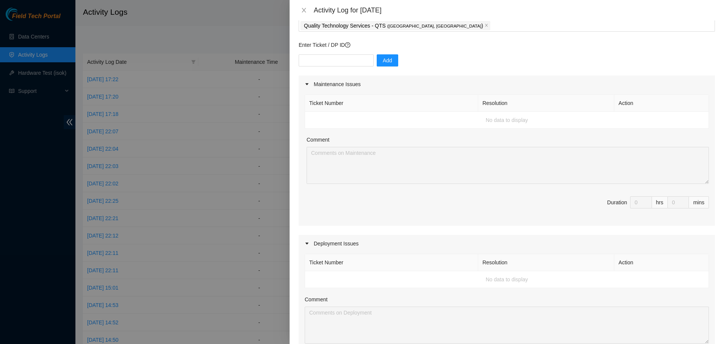
scroll to position [0, 0]
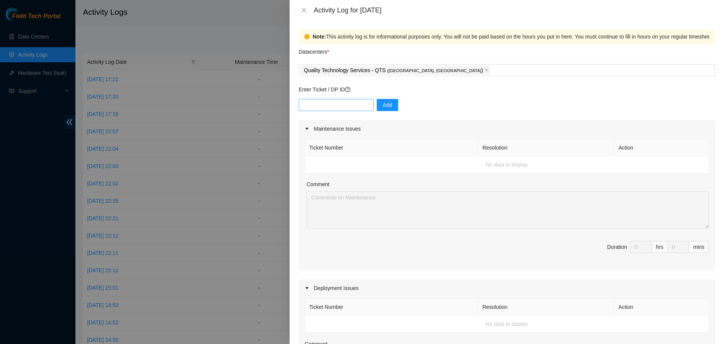
type textarea "DP81454/DP81235 - Helped [PERSON_NAME] with asset updating and ISOK/Region asks…"
click at [323, 109] on input "text" at bounding box center [336, 105] width 75 height 12
paste input "DP81454"
type input "DP81454"
click at [383, 104] on span "Add" at bounding box center [387, 105] width 9 height 8
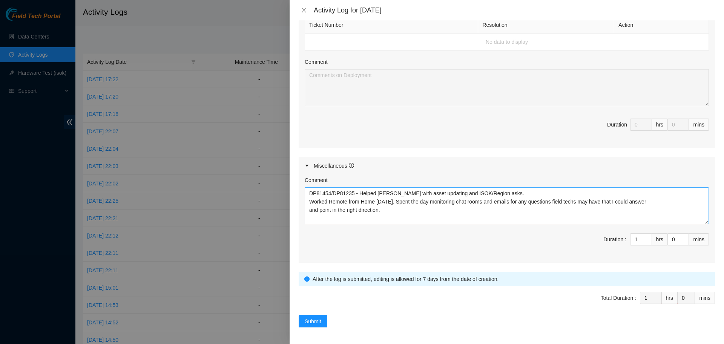
scroll to position [283, 0]
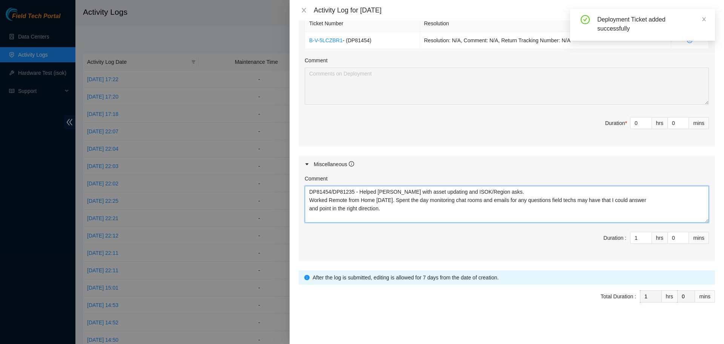
drag, startPoint x: 353, startPoint y: 192, endPoint x: 333, endPoint y: 192, distance: 20.4
click at [333, 192] on textarea "DP81454/DP81235 - Helped [PERSON_NAME] with asset updating and ISOK/Region asks…" at bounding box center [507, 204] width 404 height 37
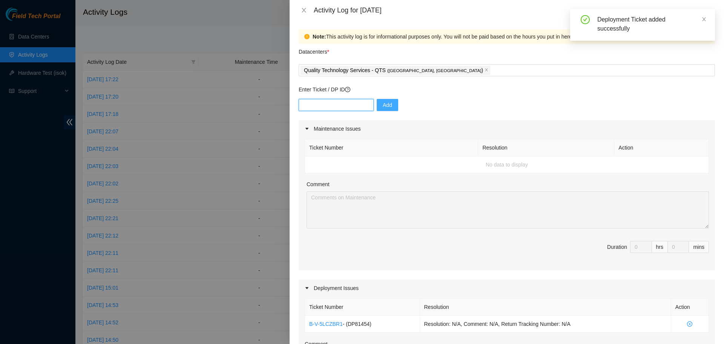
click at [345, 102] on input "text" at bounding box center [336, 105] width 75 height 12
paste input "DP81235"
type input "DP81235"
click at [384, 103] on span "Add" at bounding box center [387, 105] width 9 height 8
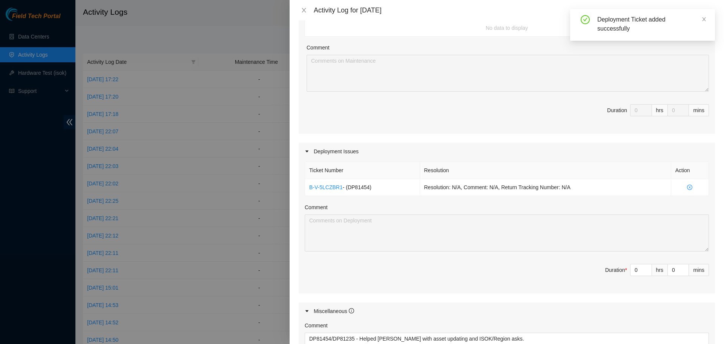
scroll to position [264, 0]
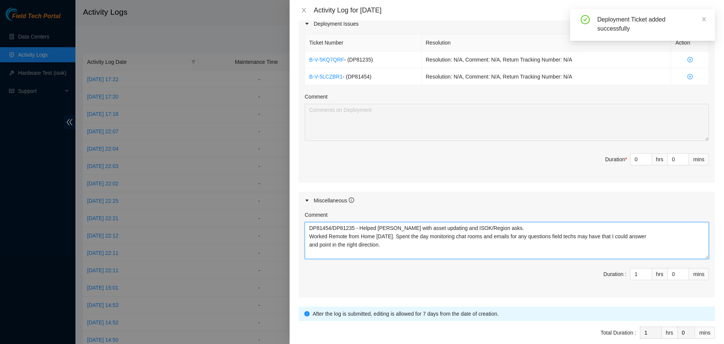
drag, startPoint x: 446, startPoint y: 226, endPoint x: 307, endPoint y: 226, distance: 139.5
click at [307, 226] on textarea "DP81454/DP81235 - Helped [PERSON_NAME] with asset updating and ISOK/Region asks…" at bounding box center [507, 240] width 404 height 37
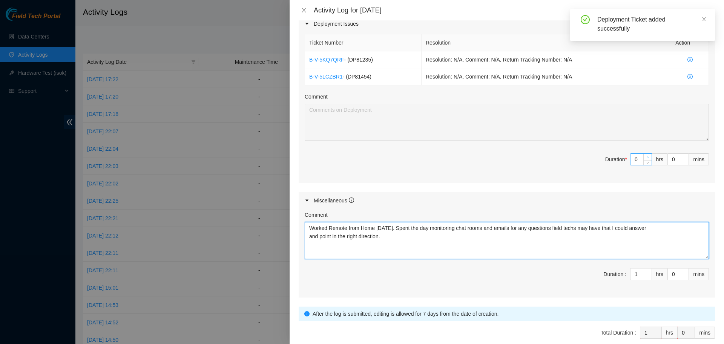
type textarea "Worked Remote from Home [DATE]. Spent the day monitoring chat rooms and emails …"
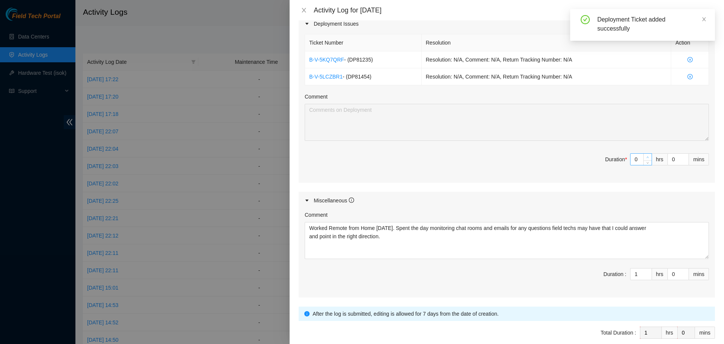
type input "1"
type input "2"
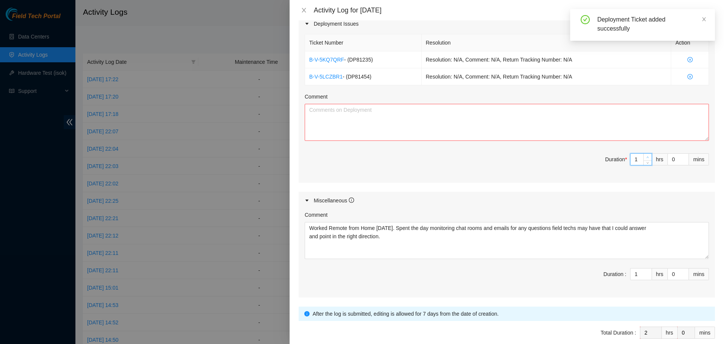
click at [646, 155] on span "up" at bounding box center [648, 157] width 5 height 5
click at [586, 132] on textarea "Comment" at bounding box center [507, 122] width 404 height 37
paste textarea "DP81454/DP81235 - Helped [PERSON_NAME] with asset updating and ISOK/Region asks."
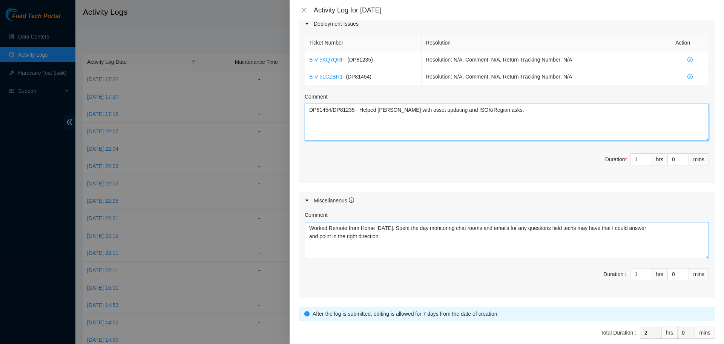
type textarea "DP81454/DP81235 - Helped [PERSON_NAME] with asset updating and ISOK/Region asks."
click at [309, 238] on textarea "Worked Remote from Home [DATE]. Spent the day monitoring chat rooms and emails …" at bounding box center [507, 240] width 404 height 37
click at [415, 229] on textarea "Worked Remote from Home [DATE]. Spent the day monitoring chat rooms and emails …" at bounding box center [507, 240] width 404 height 37
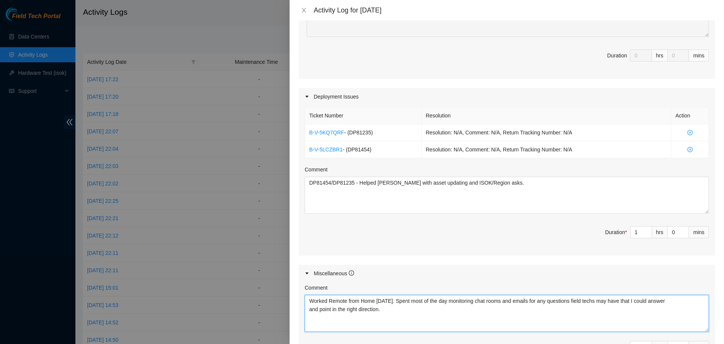
scroll to position [189, 0]
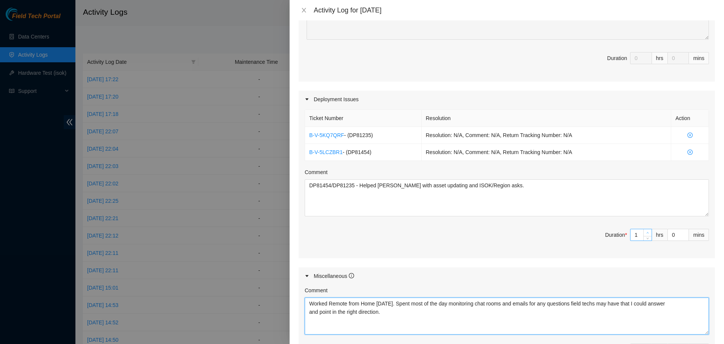
type textarea "Worked Remote from Home [DATE]. Spent most of the day monitoring chat rooms and…"
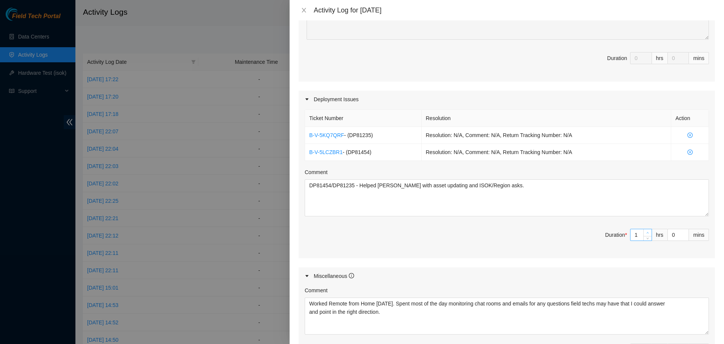
type input "2"
type input "3"
click at [646, 232] on icon "up" at bounding box center [647, 232] width 3 height 3
click at [500, 240] on span "Duration * 2 hrs 0 mins" at bounding box center [507, 239] width 404 height 21
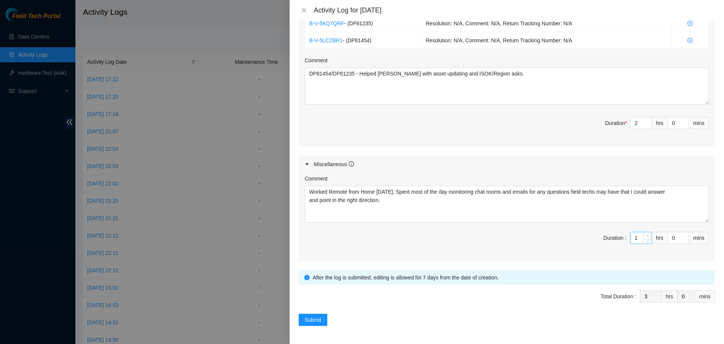
type input "2"
type input "4"
click at [643, 233] on span "Increase Value" at bounding box center [647, 235] width 8 height 7
type input "3"
type input "5"
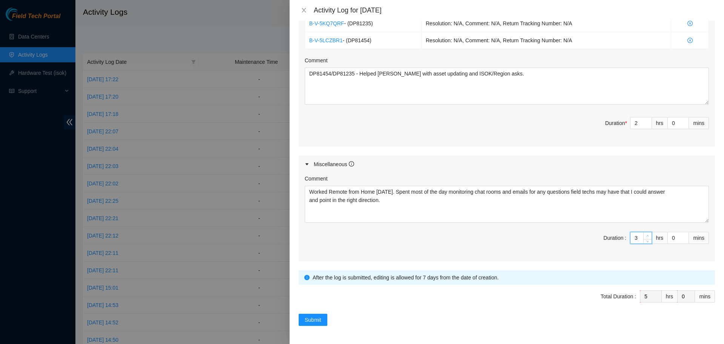
click at [643, 233] on span "Increase Value" at bounding box center [647, 235] width 8 height 7
type input "4"
type input "6"
click at [643, 233] on span "Increase Value" at bounding box center [647, 235] width 8 height 7
type input "5"
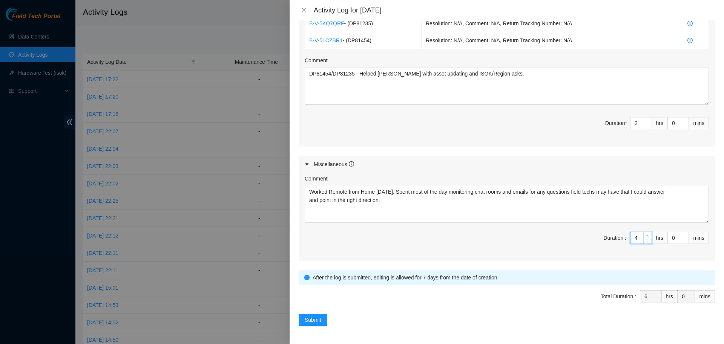
type input "7"
click at [643, 233] on span "Increase Value" at bounding box center [647, 235] width 8 height 7
type input "6"
type input "8"
click at [643, 233] on span "Increase Value" at bounding box center [647, 235] width 8 height 7
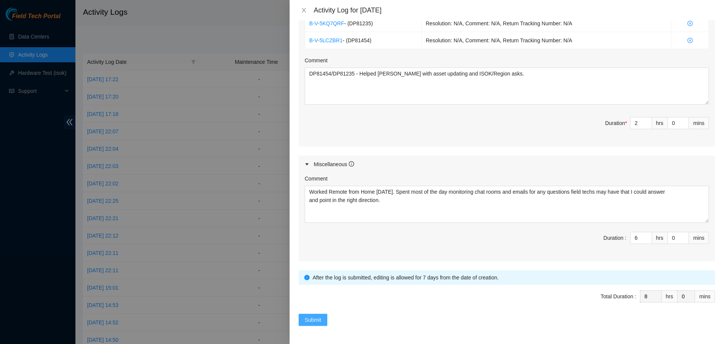
click at [313, 318] on span "Submit" at bounding box center [313, 319] width 17 height 8
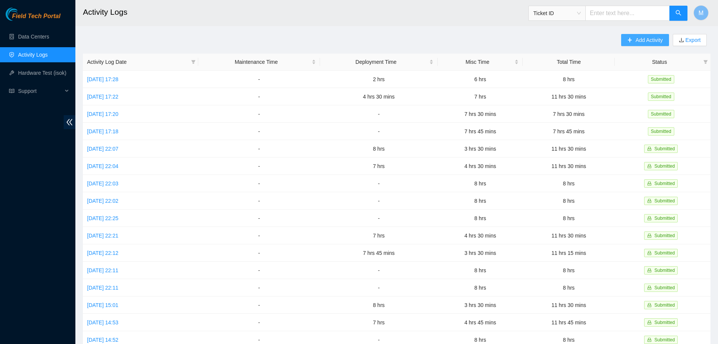
click at [647, 37] on span "Add Activity" at bounding box center [649, 40] width 27 height 8
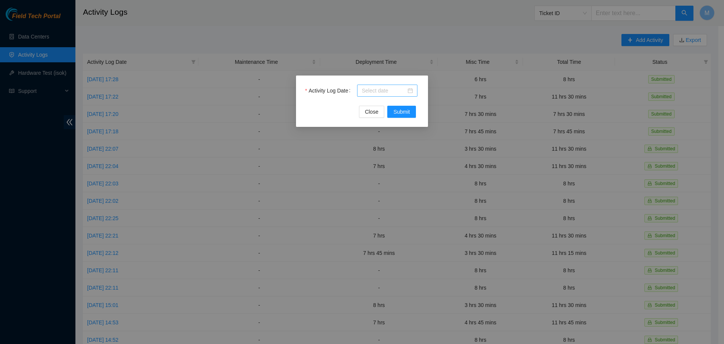
click at [410, 91] on div at bounding box center [387, 90] width 51 height 8
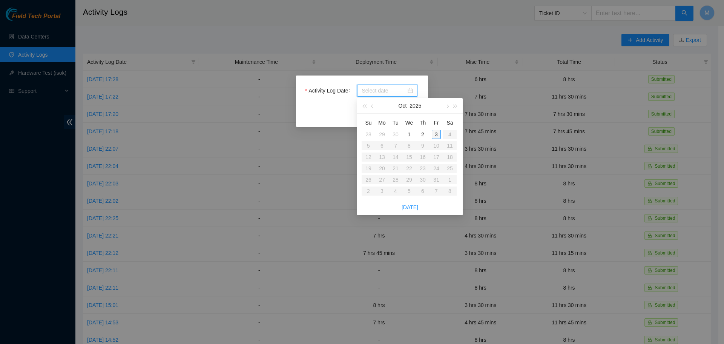
type input "[DATE]"
click at [435, 135] on div "3" at bounding box center [436, 134] width 9 height 9
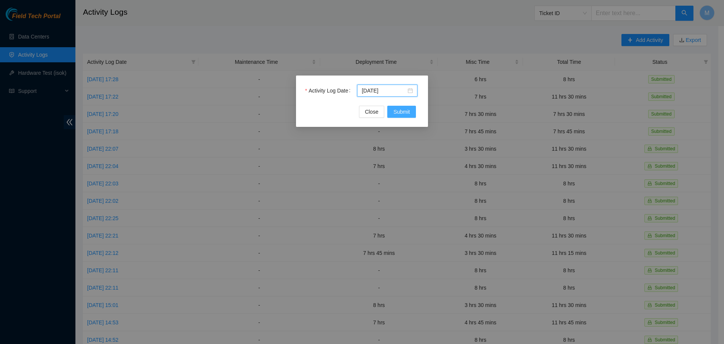
click at [394, 113] on span "Submit" at bounding box center [401, 111] width 17 height 8
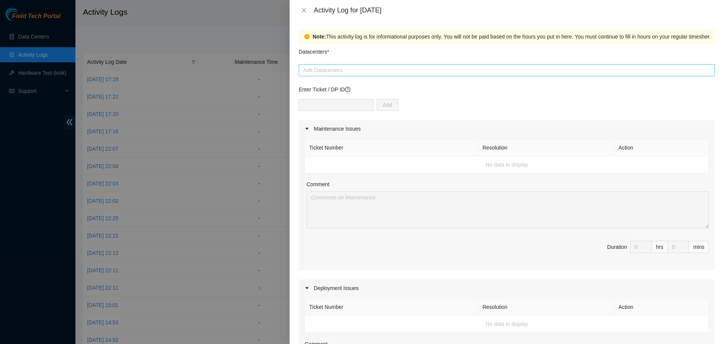
click at [413, 69] on div at bounding box center [507, 70] width 413 height 9
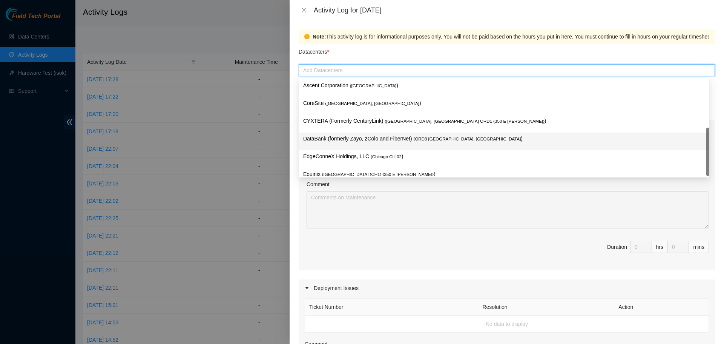
scroll to position [28, 0]
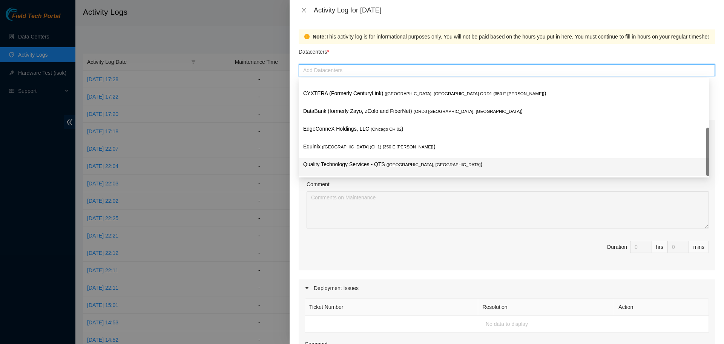
click at [362, 163] on p "Quality Technology Services - QTS ( [GEOGRAPHIC_DATA], [GEOGRAPHIC_DATA] )" at bounding box center [504, 164] width 402 height 9
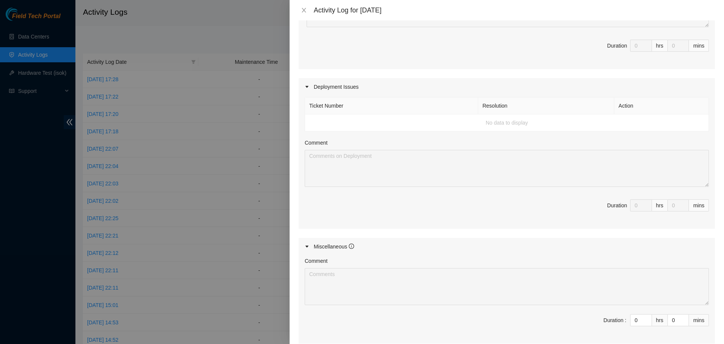
scroll to position [283, 0]
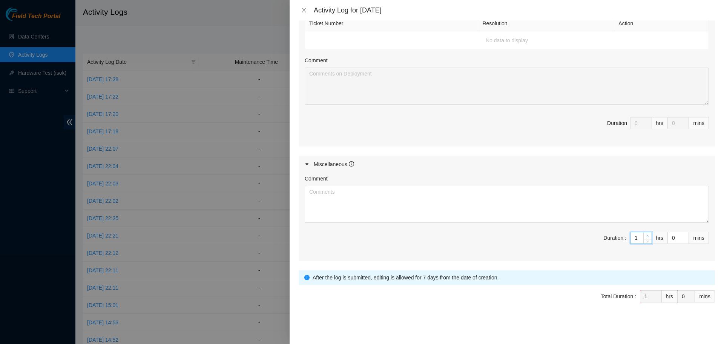
type input "1"
drag, startPoint x: 640, startPoint y: 235, endPoint x: 560, endPoint y: 201, distance: 87.0
click at [646, 235] on span "up" at bounding box center [648, 235] width 5 height 5
click at [523, 193] on textarea "Comment" at bounding box center [507, 204] width 404 height 37
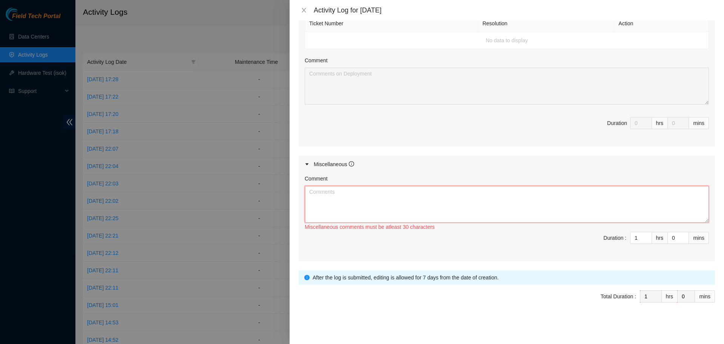
paste textarea "DP81454/DP81235 - Worked the RMA portion of these two DPs with FT [PERSON_NAME]…"
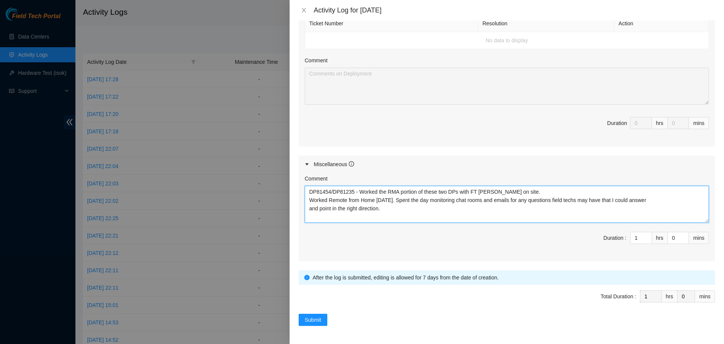
drag, startPoint x: 330, startPoint y: 192, endPoint x: 306, endPoint y: 192, distance: 23.8
click at [306, 192] on textarea "DP81454/DP81235 - Worked the RMA portion of these two DPs with FT [PERSON_NAME]…" at bounding box center [507, 204] width 404 height 37
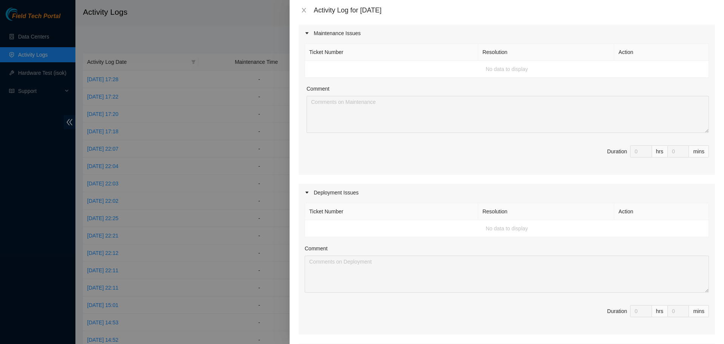
scroll to position [0, 0]
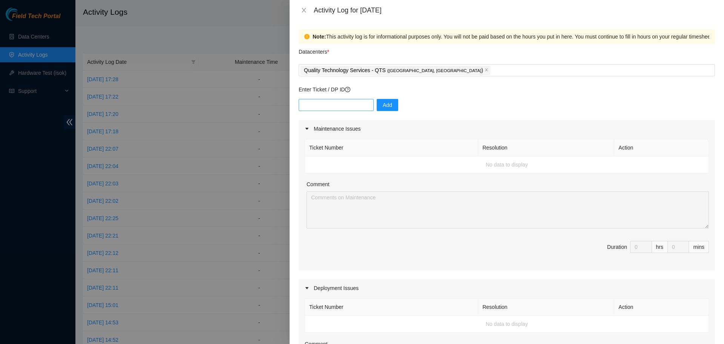
type textarea "/DP81235 - Worked the RMA portion of these two DPs with FT Drew on site. Worked…"
drag, startPoint x: 326, startPoint y: 107, endPoint x: 341, endPoint y: 106, distance: 15.5
click at [326, 107] on input "text" at bounding box center [336, 105] width 75 height 12
paste input "DP81454"
type input "DP81454"
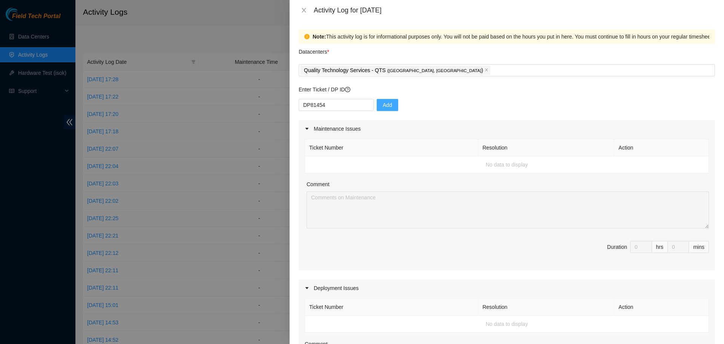
drag, startPoint x: 388, startPoint y: 104, endPoint x: 384, endPoint y: 112, distance: 8.8
click at [388, 104] on button "Add" at bounding box center [387, 105] width 21 height 12
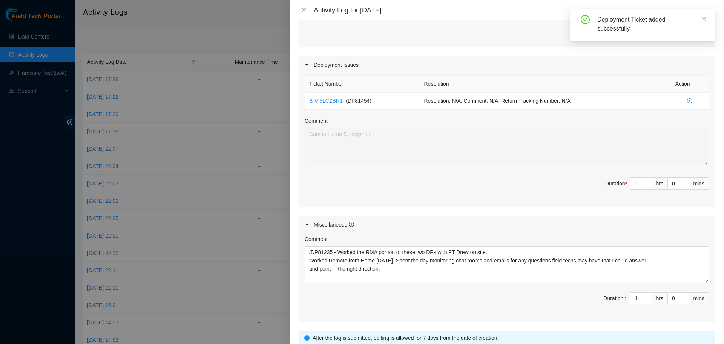
scroll to position [283, 0]
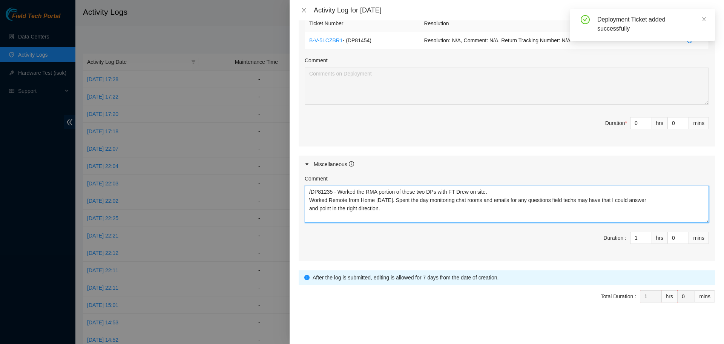
drag, startPoint x: 333, startPoint y: 192, endPoint x: 312, endPoint y: 192, distance: 20.4
click at [312, 192] on textarea "/DP81235 - Worked the RMA portion of these two DPs with FT Drew on site. Worked…" at bounding box center [507, 204] width 404 height 37
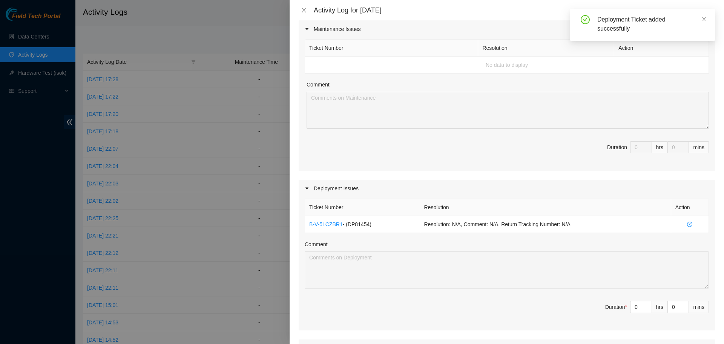
scroll to position [19, 0]
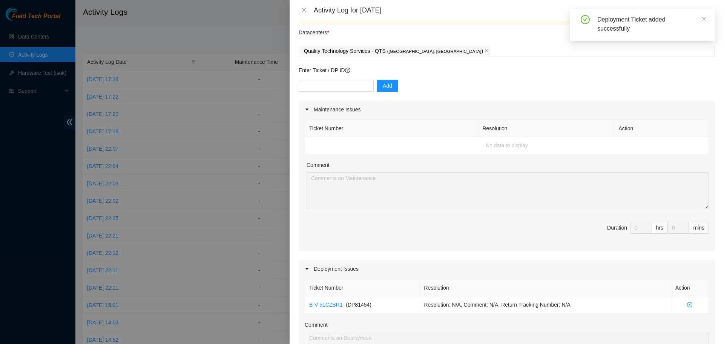
drag, startPoint x: 351, startPoint y: 76, endPoint x: 351, endPoint y: 84, distance: 8.3
click at [351, 77] on div "Enter Ticket / DP ID Add" at bounding box center [507, 83] width 416 height 35
click at [350, 85] on input "text" at bounding box center [336, 86] width 75 height 12
paste input "DP81235"
type input "DP81235"
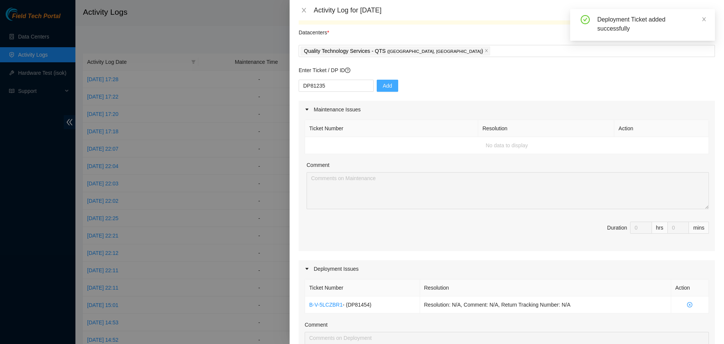
click at [383, 86] on span "Add" at bounding box center [387, 85] width 9 height 8
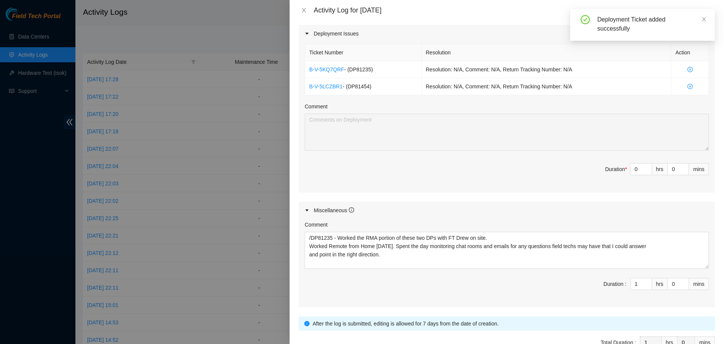
scroll to position [283, 0]
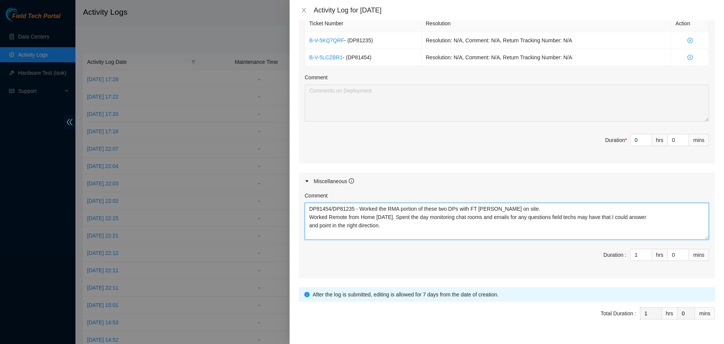
drag, startPoint x: 520, startPoint y: 209, endPoint x: 320, endPoint y: 207, distance: 199.5
click at [305, 207] on textarea "DP81454/DP81235 - Worked the RMA portion of these two DPs with FT [PERSON_NAME]…" at bounding box center [507, 221] width 404 height 37
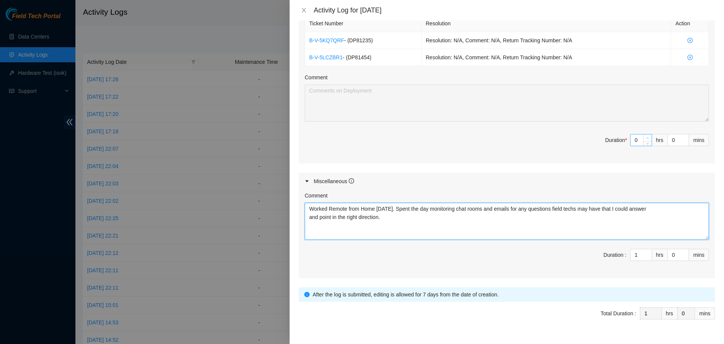
type textarea "Worked Remote from Home [DATE]. Spent the day monitoring chat rooms and emails …"
type input "1"
type input "2"
click at [643, 138] on span "Increase Value" at bounding box center [647, 137] width 8 height 7
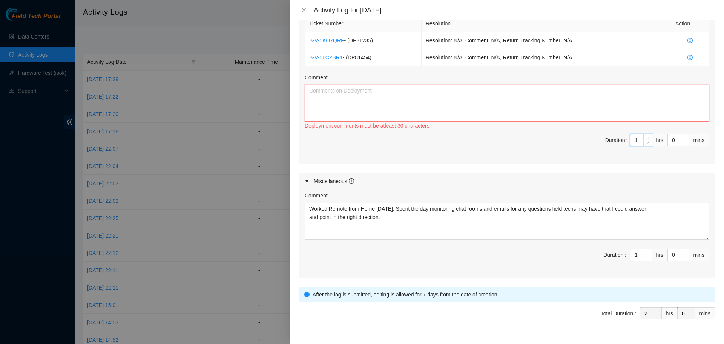
click at [531, 106] on textarea "Comment" at bounding box center [507, 102] width 404 height 37
paste textarea "DP81454/DP81235 - Worked the RMA portion of these two DPs with FT [PERSON_NAME]…"
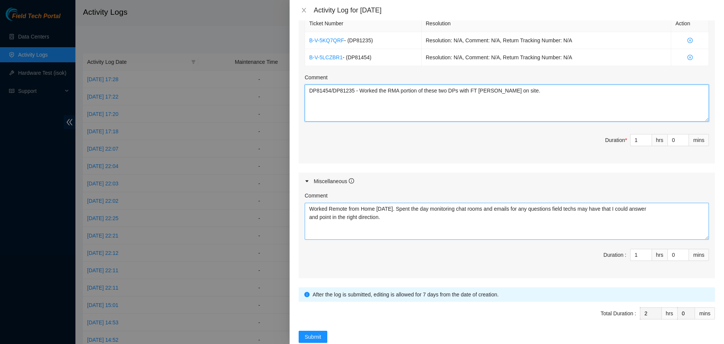
type textarea "DP81454/DP81235 - Worked the RMA portion of these two DPs with FT [PERSON_NAME]…"
drag, startPoint x: 307, startPoint y: 213, endPoint x: 311, endPoint y: 217, distance: 5.6
click at [308, 213] on textarea "Worked Remote from Home [DATE]. Spent the day monitoring chat rooms and emails …" at bounding box center [507, 221] width 404 height 37
click at [407, 207] on textarea "Worked Remote from Home [DATE]. Spent the day monitoring chat rooms and emails …" at bounding box center [507, 221] width 404 height 37
type textarea "Worked Remote from Home [DATE]. Spent most of the day monitoring chat rooms and…"
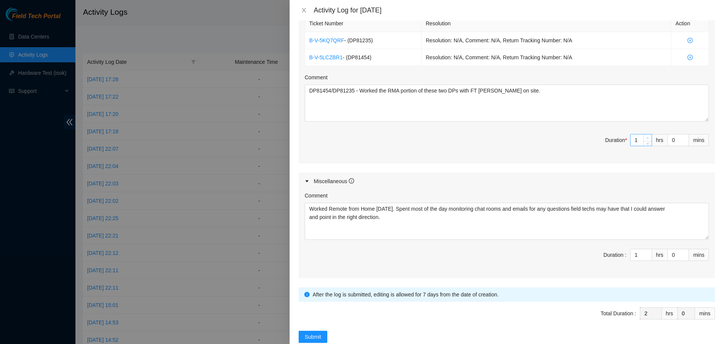
type input "2"
type input "3"
click at [646, 136] on span "up" at bounding box center [648, 138] width 5 height 5
type input "3"
type input "4"
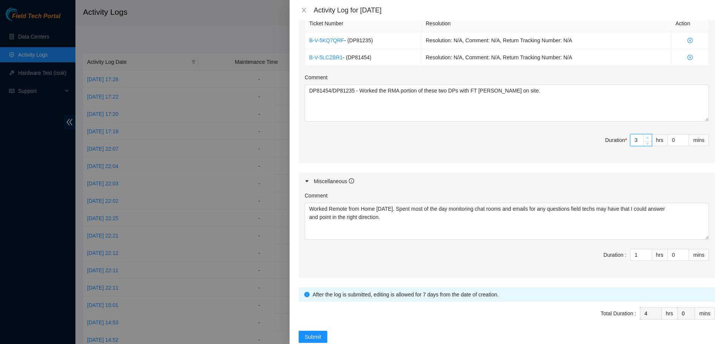
click at [646, 136] on span "up" at bounding box center [648, 138] width 5 height 5
click at [516, 92] on textarea "DP81454/DP81235 - Worked the RMA portion of these two DPs with FT [PERSON_NAME]…" at bounding box center [507, 102] width 404 height 37
type textarea "DP81454/DP81235 - Worked the RMA portion of these two DPs with FT [PERSON_NAME]…"
type input "2"
type input "5"
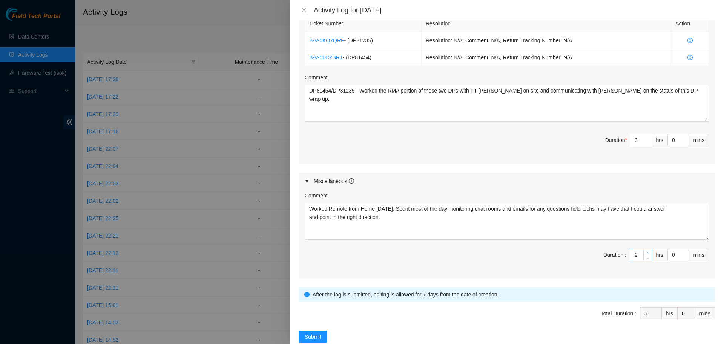
click at [646, 250] on span "up" at bounding box center [648, 252] width 5 height 5
type input "3"
type input "6"
click at [646, 250] on span "up" at bounding box center [648, 252] width 5 height 5
type input "4"
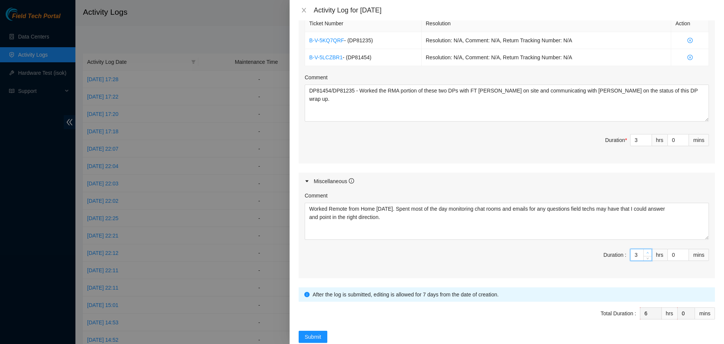
type input "7"
click at [646, 250] on span "up" at bounding box center [648, 252] width 5 height 5
type input "5"
type input "8"
click at [646, 250] on span "up" at bounding box center [648, 252] width 5 height 5
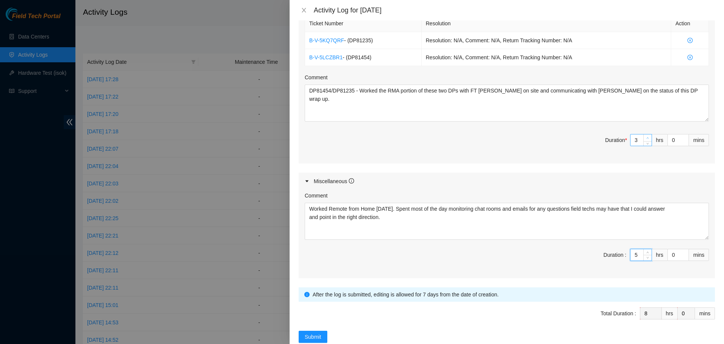
type input "4"
type input "9"
click at [646, 137] on icon "up" at bounding box center [647, 138] width 3 height 3
click at [640, 259] on div "5" at bounding box center [641, 255] width 22 height 12
type input "4"
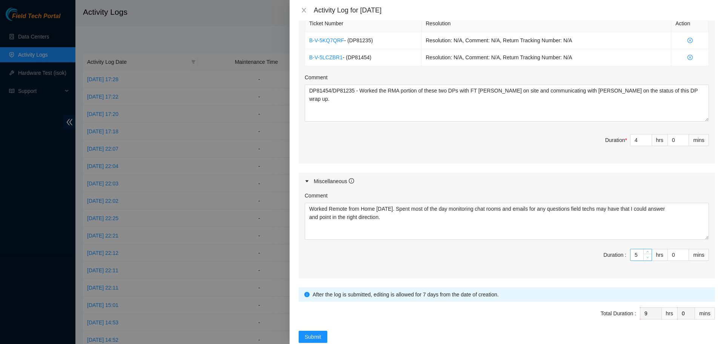
type input "8"
click at [646, 258] on icon "down" at bounding box center [647, 257] width 3 height 3
click at [401, 286] on form "Datacenters * Quality Technology Services - QTS ( [GEOGRAPHIC_DATA], [GEOGRAPHI…" at bounding box center [507, 52] width 416 height 582
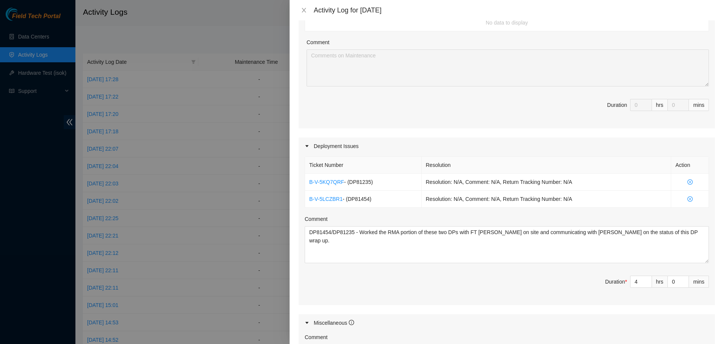
scroll to position [300, 0]
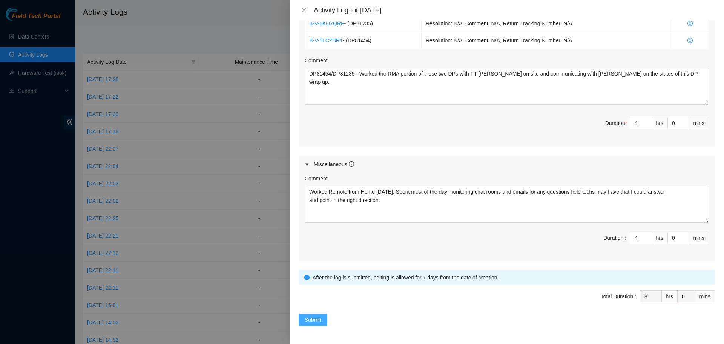
click at [314, 318] on span "Submit" at bounding box center [313, 319] width 17 height 8
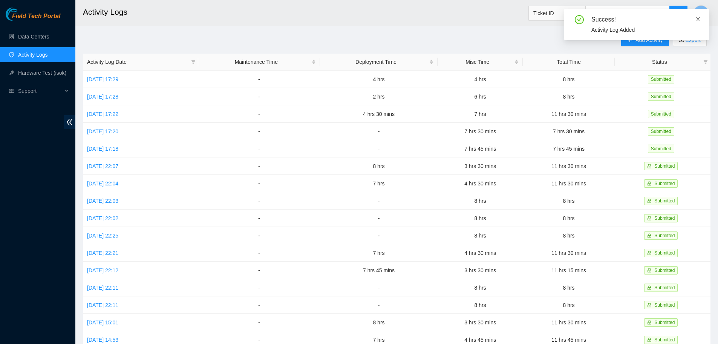
click at [698, 20] on icon "close" at bounding box center [698, 19] width 5 height 5
click at [110, 146] on link "[DATE] 17:18" at bounding box center [102, 149] width 31 height 6
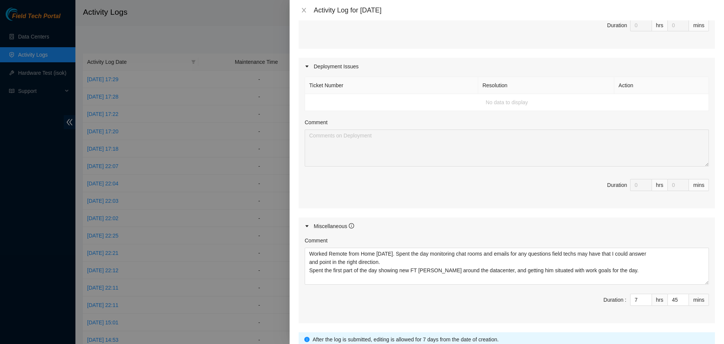
scroll to position [264, 0]
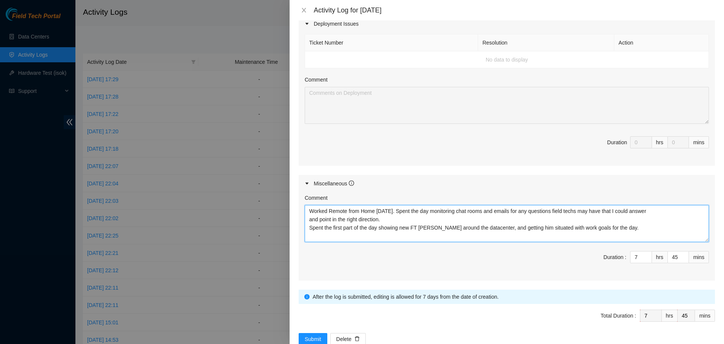
drag, startPoint x: 619, startPoint y: 229, endPoint x: 306, endPoint y: 208, distance: 313.7
click at [306, 208] on textarea "Worked Remote from Home [DATE]. Spent the day monitoring chat rooms and emails …" at bounding box center [507, 223] width 404 height 37
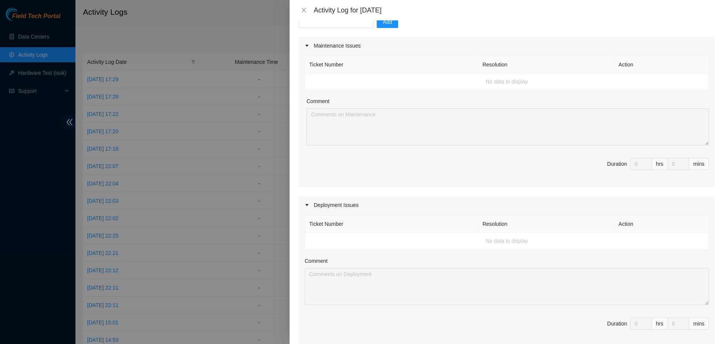
scroll to position [75, 0]
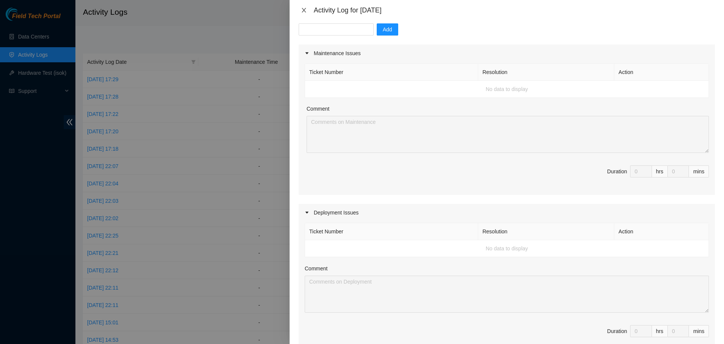
click at [304, 11] on icon "close" at bounding box center [304, 10] width 4 height 5
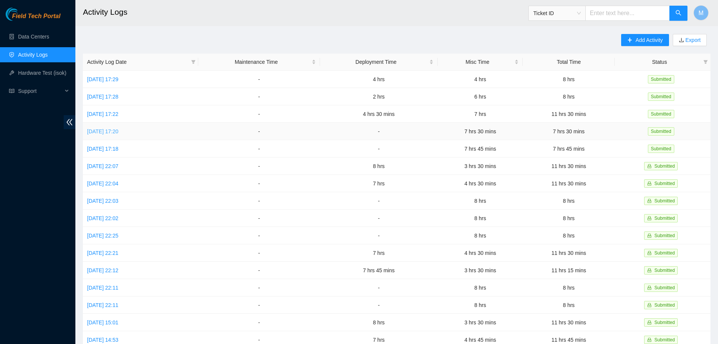
click at [114, 129] on link "[DATE] 17:20" at bounding box center [102, 131] width 31 height 6
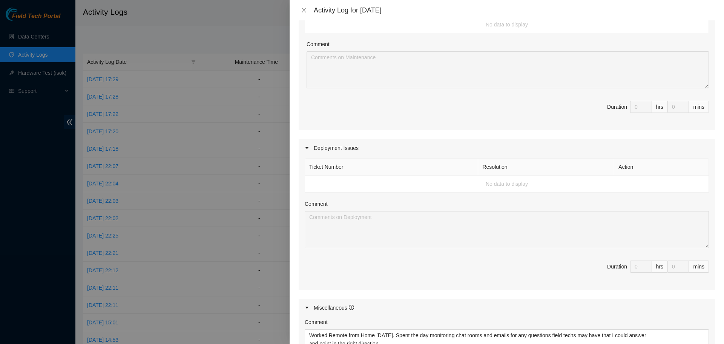
scroll to position [283, 0]
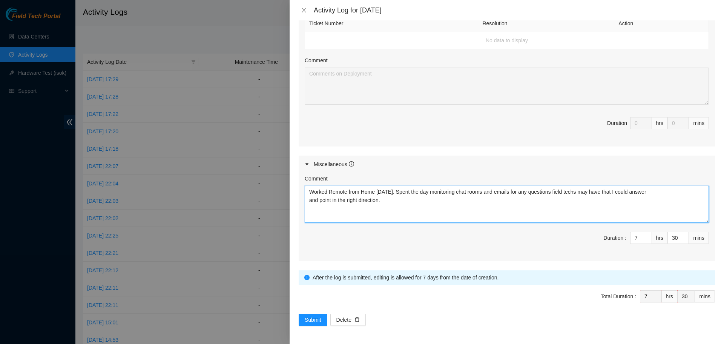
drag, startPoint x: 409, startPoint y: 199, endPoint x: 310, endPoint y: 191, distance: 98.8
click at [310, 191] on textarea "Worked Remote from Home [DATE]. Spent the day monitoring chat rooms and emails …" at bounding box center [507, 204] width 404 height 37
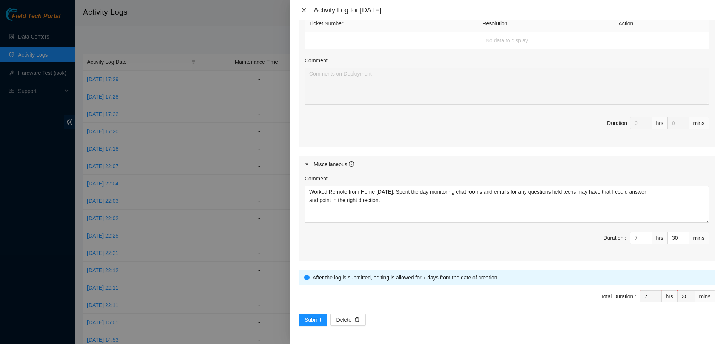
click at [304, 11] on icon "close" at bounding box center [304, 10] width 6 height 6
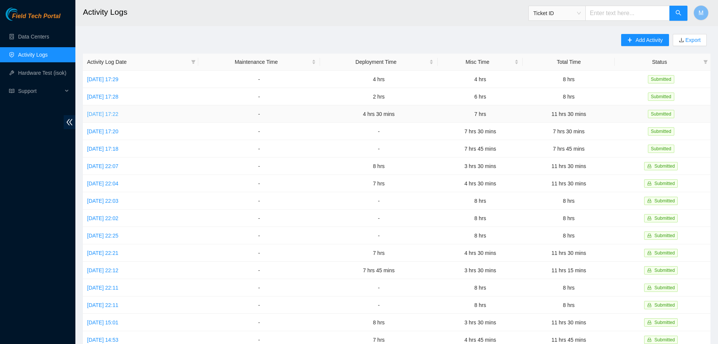
click at [118, 113] on link "[DATE] 17:22" at bounding box center [102, 114] width 31 height 6
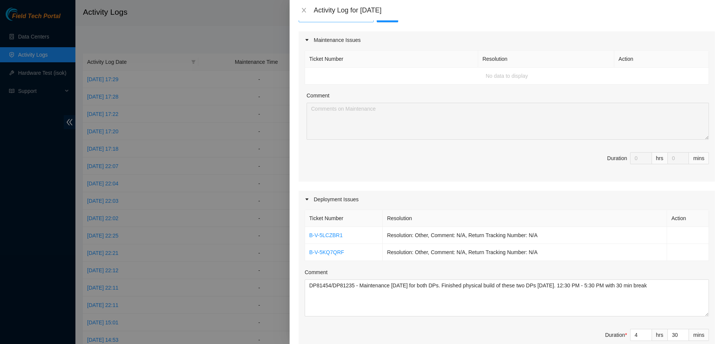
scroll to position [38, 0]
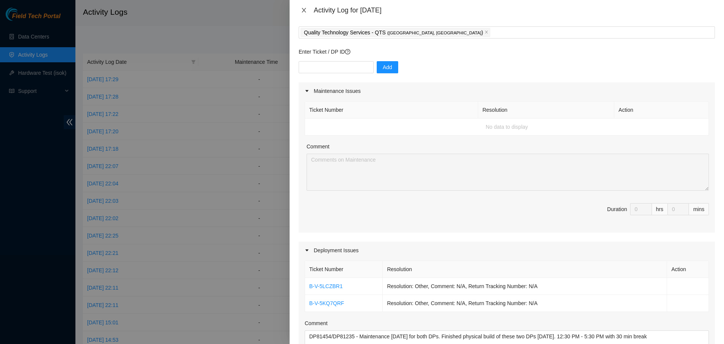
click at [302, 10] on icon "close" at bounding box center [304, 10] width 6 height 6
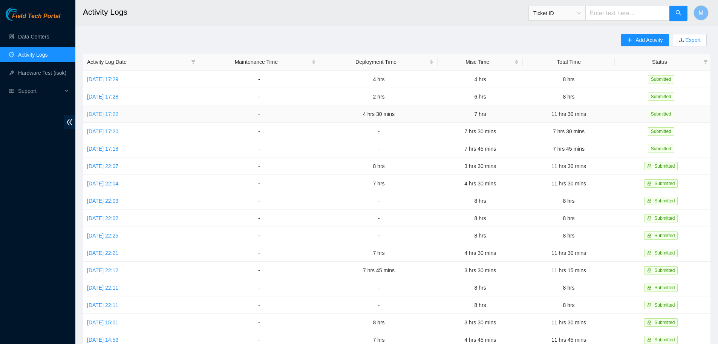
click at [110, 112] on link "[DATE] 17:22" at bounding box center [102, 114] width 31 height 6
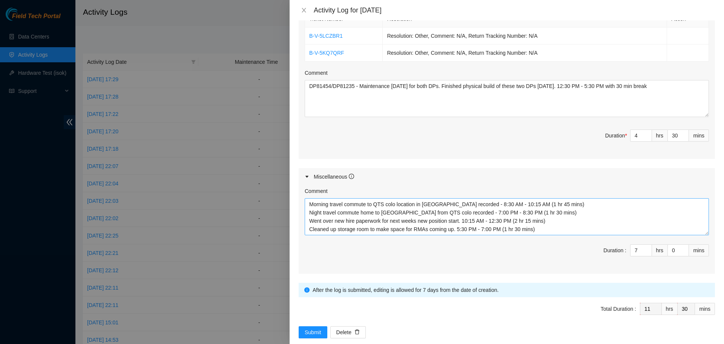
scroll to position [300, 0]
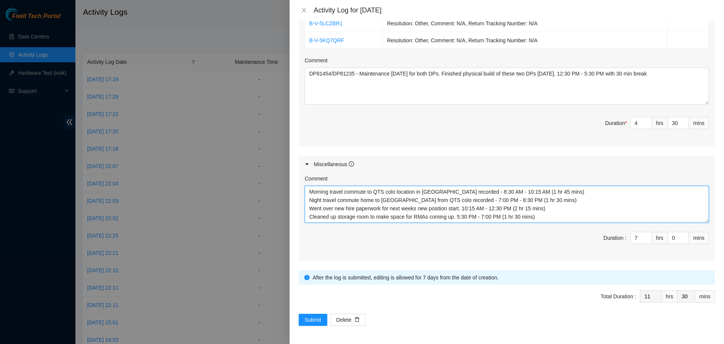
drag, startPoint x: 555, startPoint y: 191, endPoint x: 309, endPoint y: 192, distance: 245.9
click at [309, 192] on textarea "Morning travel commute to QTS colo location in [GEOGRAPHIC_DATA] recorded - 8:3…" at bounding box center [507, 204] width 404 height 37
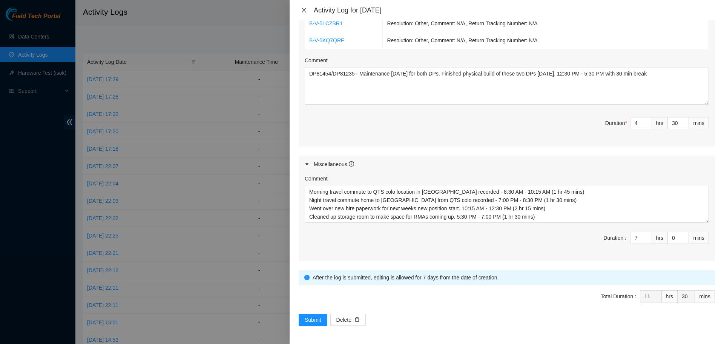
click at [306, 8] on icon "close" at bounding box center [304, 10] width 6 height 6
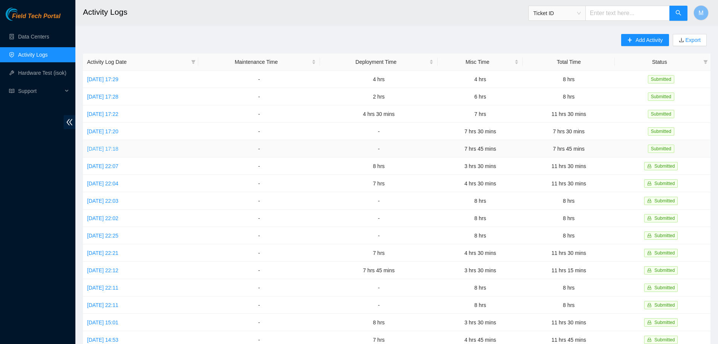
click at [106, 149] on link "[DATE] 17:18" at bounding box center [102, 149] width 31 height 6
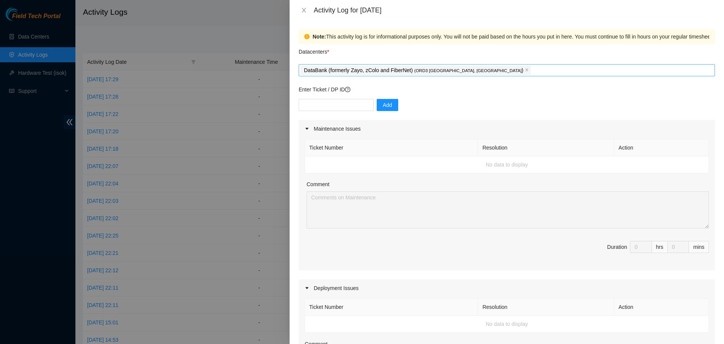
click at [456, 70] on span "DataBank (formerly Zayo, zColo and FiberNet) ( ORD3 [GEOGRAPHIC_DATA], [GEOGRAP…" at bounding box center [416, 70] width 230 height 9
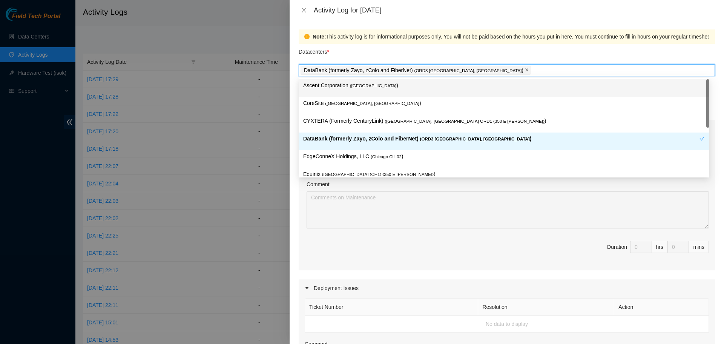
click at [525, 70] on icon "close" at bounding box center [527, 70] width 4 height 4
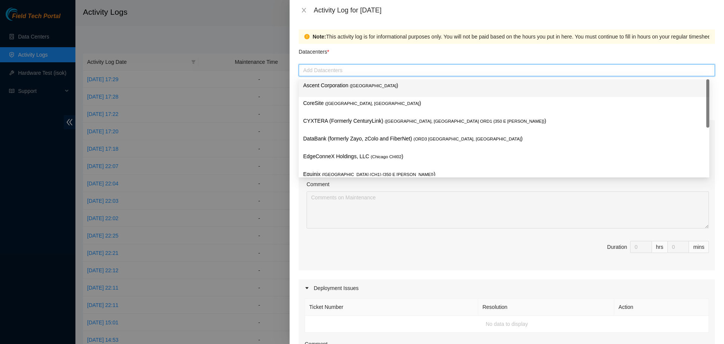
click at [458, 70] on div at bounding box center [507, 70] width 413 height 9
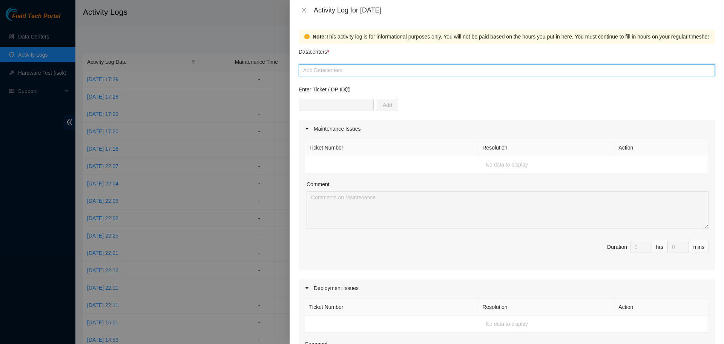
click at [368, 68] on div at bounding box center [507, 70] width 413 height 9
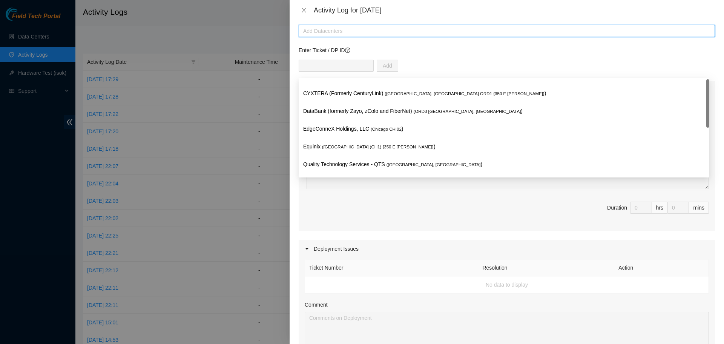
scroll to position [75, 0]
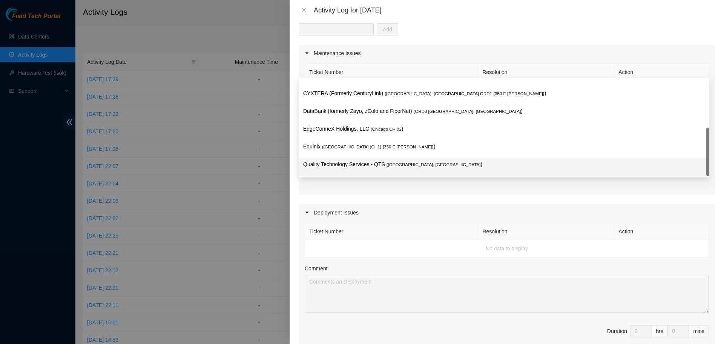
click at [338, 166] on p "Quality Technology Services - QTS ( [GEOGRAPHIC_DATA], [GEOGRAPHIC_DATA] )" at bounding box center [504, 164] width 402 height 9
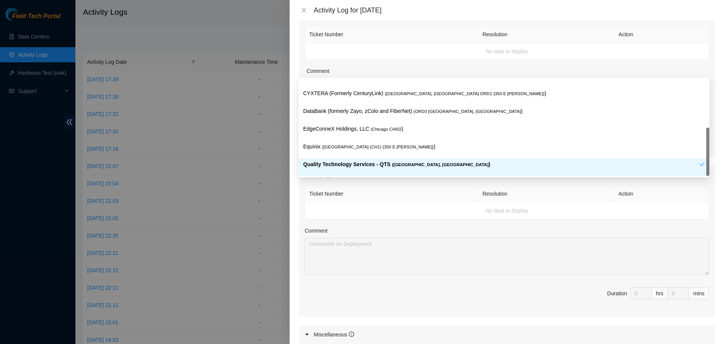
click at [405, 196] on th "Ticket Number" at bounding box center [391, 193] width 173 height 17
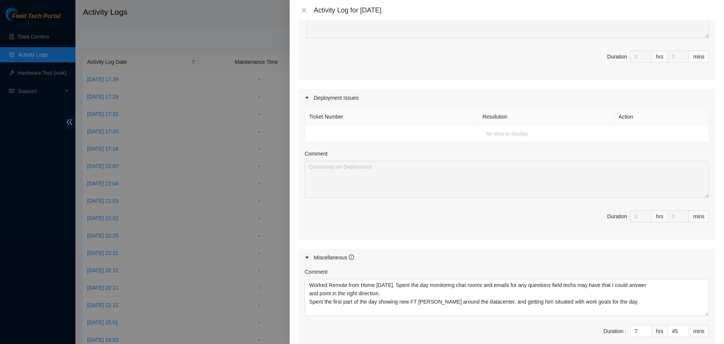
scroll to position [283, 0]
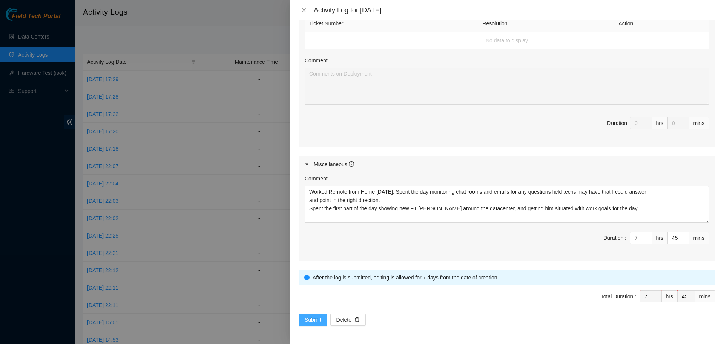
click at [314, 318] on span "Submit" at bounding box center [313, 319] width 17 height 8
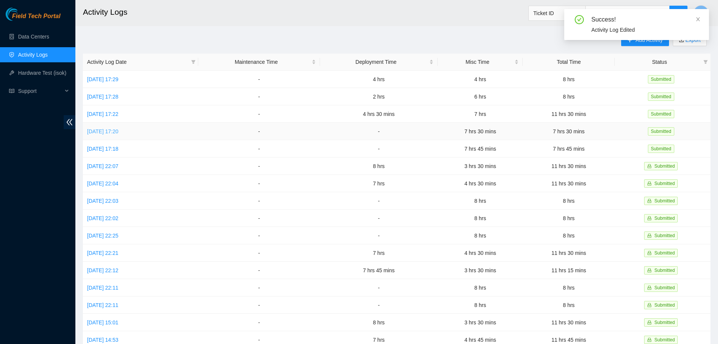
click at [110, 130] on link "[DATE] 17:20" at bounding box center [102, 131] width 31 height 6
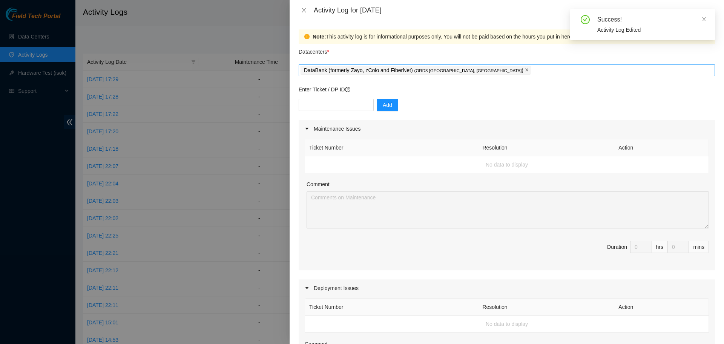
click at [525, 69] on icon "close" at bounding box center [527, 70] width 4 height 4
click at [431, 70] on div at bounding box center [507, 70] width 413 height 9
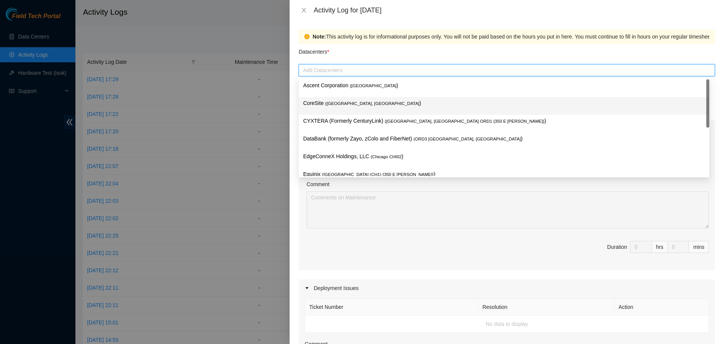
scroll to position [28, 0]
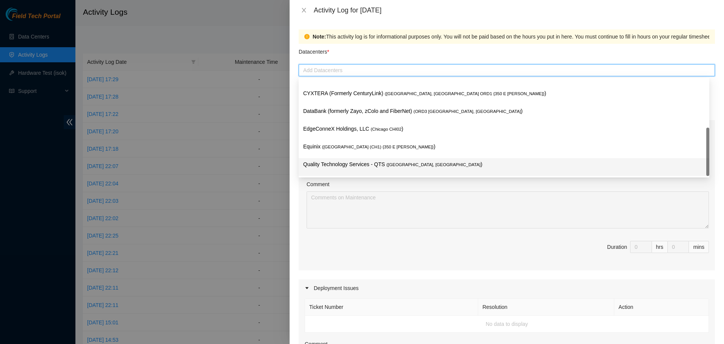
click at [327, 163] on p "Quality Technology Services - QTS ( [GEOGRAPHIC_DATA], [GEOGRAPHIC_DATA] )" at bounding box center [504, 164] width 402 height 9
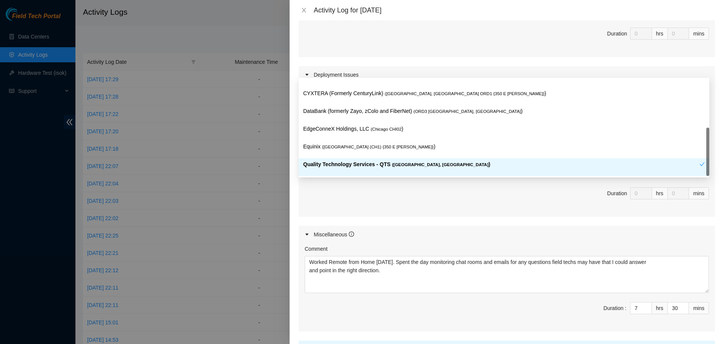
scroll to position [283, 0]
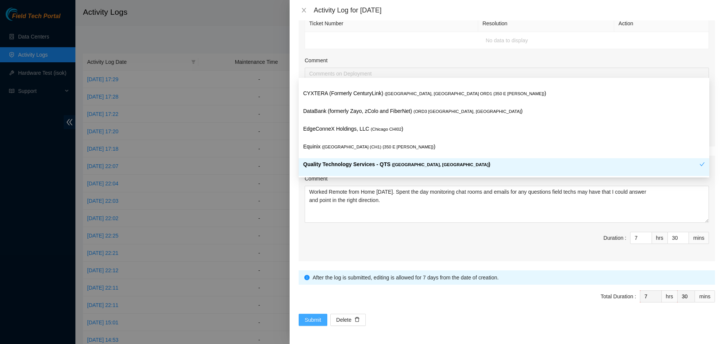
click at [317, 320] on span "Submit" at bounding box center [313, 319] width 17 height 8
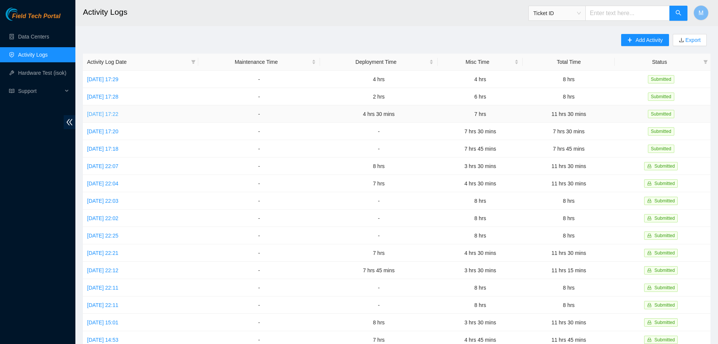
click at [118, 112] on link "[DATE] 17:22" at bounding box center [102, 114] width 31 height 6
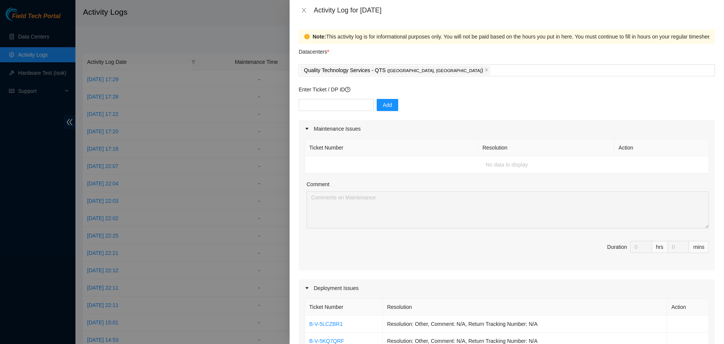
scroll to position [264, 0]
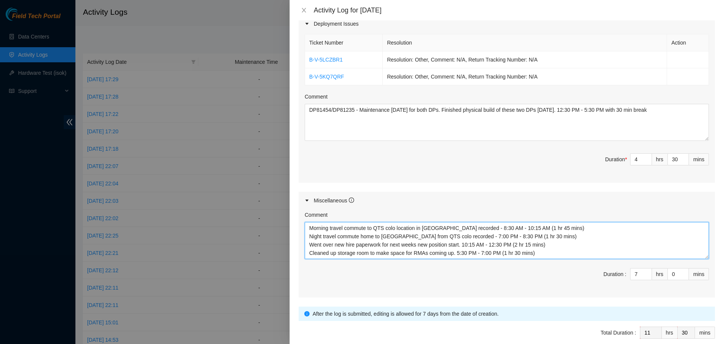
drag, startPoint x: 565, startPoint y: 232, endPoint x: 313, endPoint y: 224, distance: 252.0
click at [313, 224] on textarea "Morning travel commute to QTS colo location in [GEOGRAPHIC_DATA] recorded - 8:3…" at bounding box center [507, 240] width 404 height 37
click at [400, 233] on textarea "Morning travel commute to QTS colo location in [GEOGRAPHIC_DATA] recorded - 8:3…" at bounding box center [507, 240] width 404 height 37
drag, startPoint x: 549, startPoint y: 237, endPoint x: 552, endPoint y: 242, distance: 5.8
click at [549, 238] on textarea "Morning travel commute to QTS colo location in [GEOGRAPHIC_DATA] recorded - 8:3…" at bounding box center [507, 240] width 404 height 37
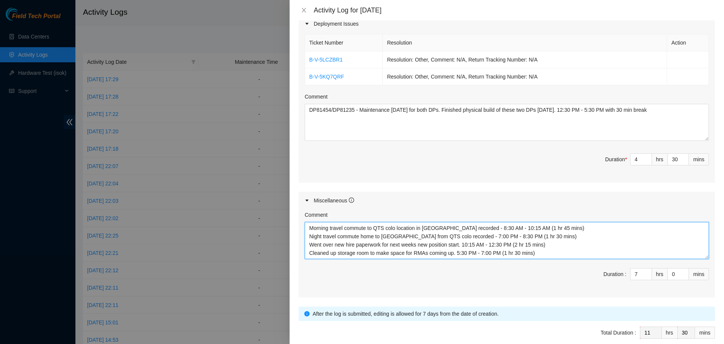
click at [549, 244] on textarea "Morning travel commute to QTS colo location in [GEOGRAPHIC_DATA] recorded - 8:3…" at bounding box center [507, 240] width 404 height 37
drag, startPoint x: 495, startPoint y: 229, endPoint x: 307, endPoint y: 227, distance: 188.2
click at [307, 227] on textarea "Morning travel commute to QTS colo location in [GEOGRAPHIC_DATA] recorded - 8:3…" at bounding box center [507, 240] width 404 height 37
drag, startPoint x: 518, startPoint y: 237, endPoint x: 310, endPoint y: 235, distance: 208.2
click at [310, 235] on textarea "Morning travel commute to QTS colo location in [GEOGRAPHIC_DATA] recorded - 8:3…" at bounding box center [507, 240] width 404 height 37
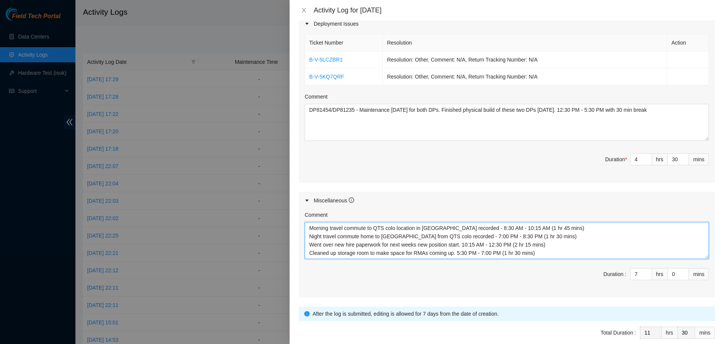
drag, startPoint x: 552, startPoint y: 245, endPoint x: 305, endPoint y: 238, distance: 247.1
click at [305, 238] on textarea "Morning travel commute to QTS colo location in [GEOGRAPHIC_DATA] recorded - 8:3…" at bounding box center [507, 240] width 404 height 37
click at [554, 247] on textarea "Morning travel commute to QTS colo location in [GEOGRAPHIC_DATA] recorded - 8:3…" at bounding box center [507, 240] width 404 height 37
drag, startPoint x: 554, startPoint y: 238, endPoint x: 310, endPoint y: 237, distance: 243.6
click at [310, 237] on textarea "Morning travel commute to QTS colo location in [GEOGRAPHIC_DATA] recorded - 8:3…" at bounding box center [507, 240] width 404 height 37
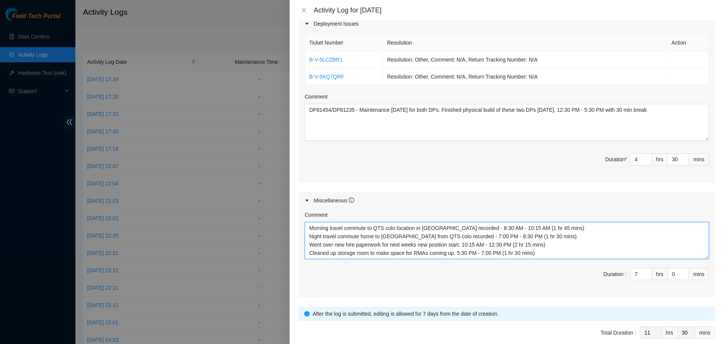
drag, startPoint x: 551, startPoint y: 247, endPoint x: 308, endPoint y: 244, distance: 242.9
click at [308, 244] on textarea "Morning travel commute to QTS colo location in [GEOGRAPHIC_DATA] recorded - 8:3…" at bounding box center [507, 240] width 404 height 37
drag, startPoint x: 535, startPoint y: 253, endPoint x: 309, endPoint y: 254, distance: 225.9
click at [309, 254] on textarea "Morning travel commute to QTS colo location in [GEOGRAPHIC_DATA] recorded - 8:3…" at bounding box center [507, 240] width 404 height 37
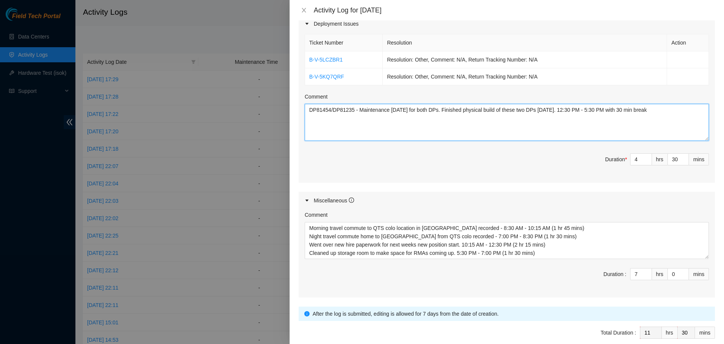
drag, startPoint x: 309, startPoint y: 109, endPoint x: 635, endPoint y: 109, distance: 326.2
click at [635, 109] on textarea "DP81454/DP81235 - Maintenance [DATE] for both DPs. Finished physical build of t…" at bounding box center [507, 122] width 404 height 37
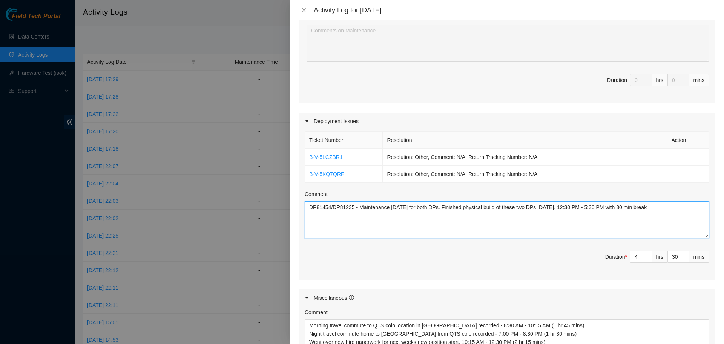
scroll to position [300, 0]
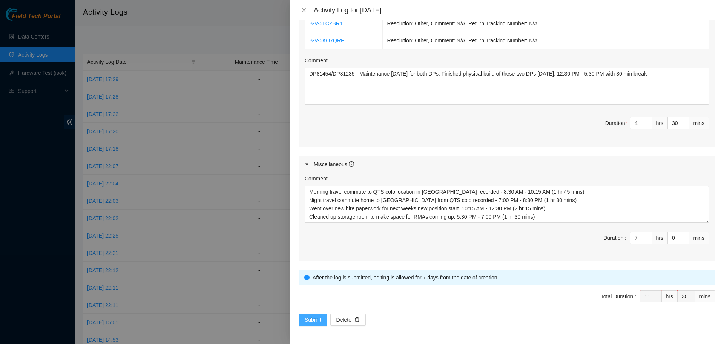
click at [306, 319] on span "Submit" at bounding box center [313, 319] width 17 height 8
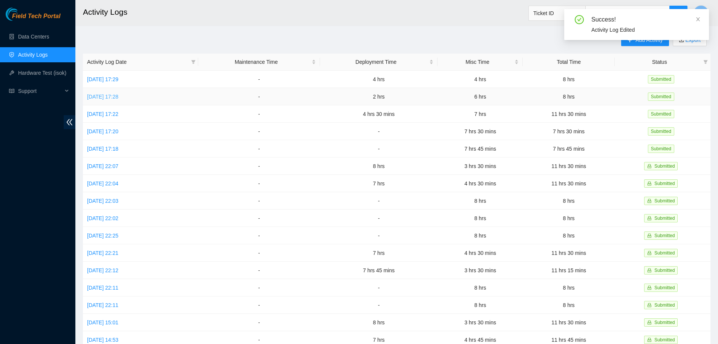
click at [106, 96] on link "[DATE] 17:28" at bounding box center [102, 97] width 31 height 6
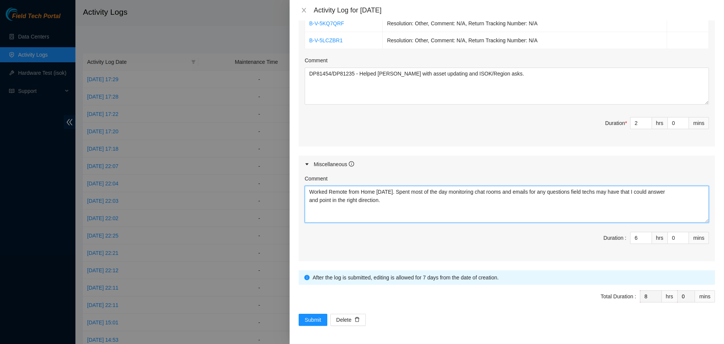
drag, startPoint x: 397, startPoint y: 203, endPoint x: 332, endPoint y: 197, distance: 65.1
click at [295, 194] on div "Note: This activity log is for informational purposes only. You will not be pai…" at bounding box center [507, 181] width 434 height 323
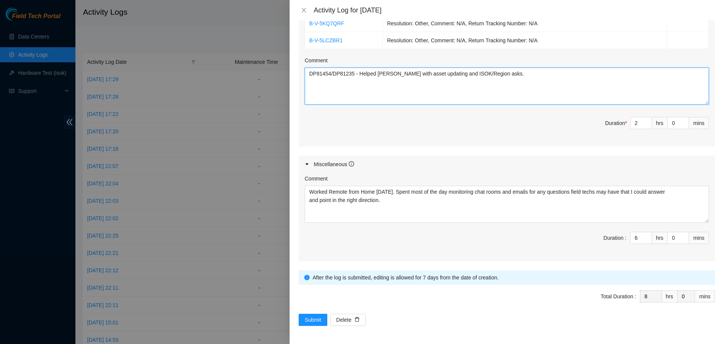
drag, startPoint x: 499, startPoint y: 75, endPoint x: 307, endPoint y: 75, distance: 192.0
click at [307, 75] on textarea "DP81454/DP81235 - Helped [PERSON_NAME] with asset updating and ISOK/Region asks." at bounding box center [507, 86] width 404 height 37
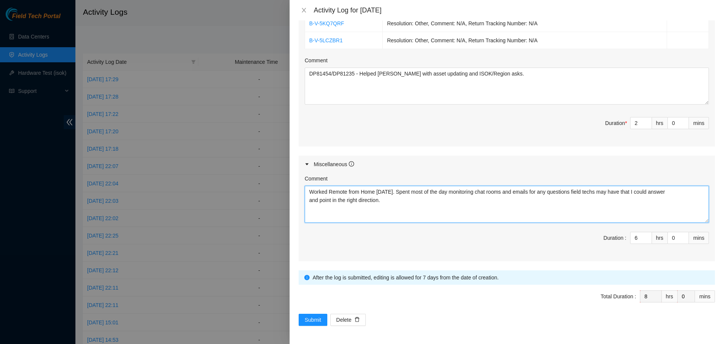
drag, startPoint x: 388, startPoint y: 200, endPoint x: 305, endPoint y: 189, distance: 84.1
click at [305, 189] on textarea "Worked Remote from Home [DATE]. Spent most of the day monitoring chat rooms and…" at bounding box center [507, 204] width 404 height 37
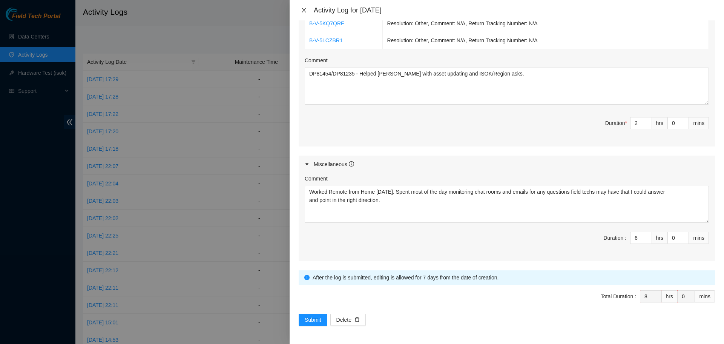
click at [305, 11] on icon "close" at bounding box center [304, 10] width 6 height 6
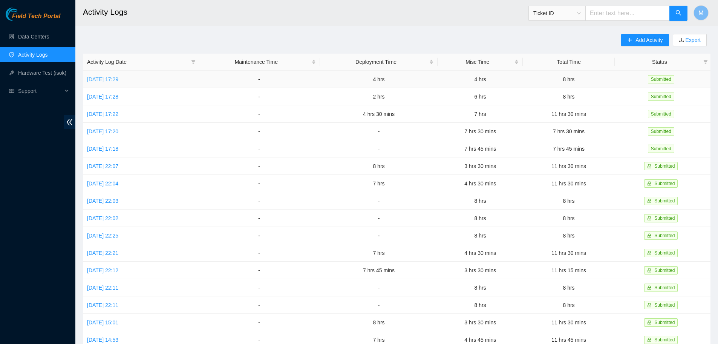
click at [107, 80] on link "[DATE] 17:29" at bounding box center [102, 79] width 31 height 6
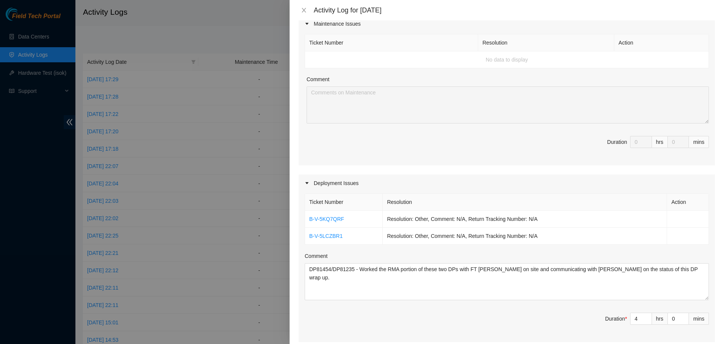
scroll to position [264, 0]
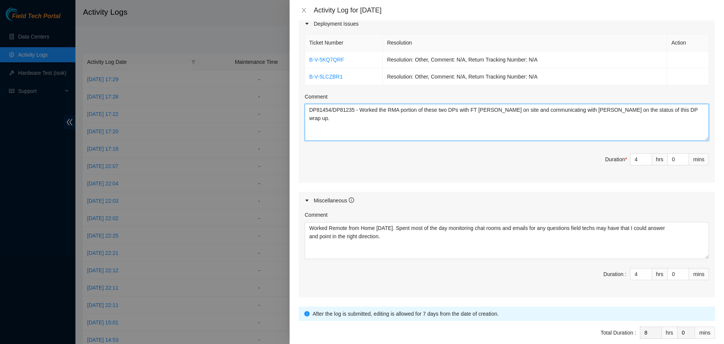
drag, startPoint x: 600, startPoint y: 113, endPoint x: 277, endPoint y: 112, distance: 323.2
click at [252, 111] on div "Activity Log for [DATE] Note: This activity log is for informational purposes o…" at bounding box center [362, 172] width 724 height 344
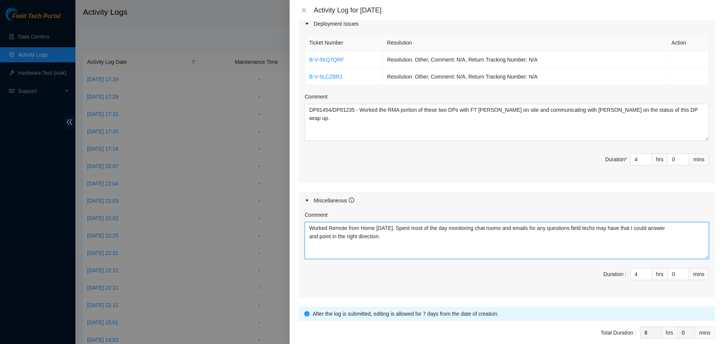
drag, startPoint x: 385, startPoint y: 238, endPoint x: 307, endPoint y: 227, distance: 78.4
click at [307, 227] on textarea "Worked Remote from Home [DATE]. Spent most of the day monitoring chat rooms and…" at bounding box center [507, 240] width 404 height 37
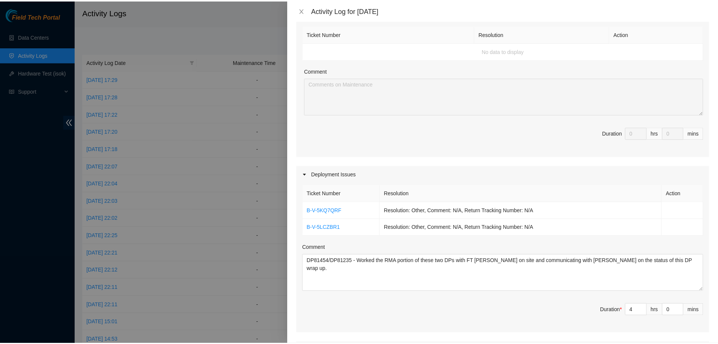
scroll to position [74, 0]
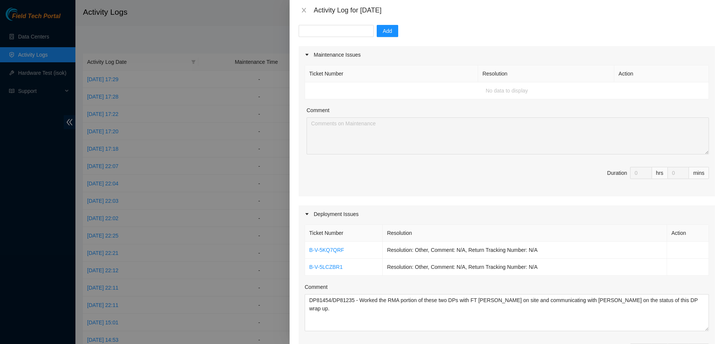
click at [302, 6] on div "Activity Log for [DATE]" at bounding box center [507, 10] width 416 height 8
click at [305, 11] on icon "close" at bounding box center [304, 10] width 6 height 6
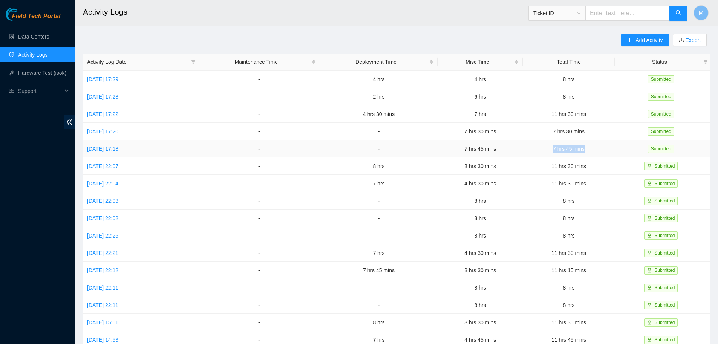
drag, startPoint x: 604, startPoint y: 147, endPoint x: 559, endPoint y: 146, distance: 45.3
click at [559, 146] on td "7 hrs 45 mins" at bounding box center [569, 148] width 92 height 17
